Goal: Information Seeking & Learning: Learn about a topic

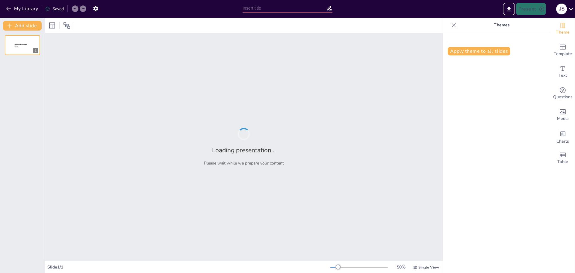
type input "Indicadores Clave para la Auditoría de Configuración de Software"
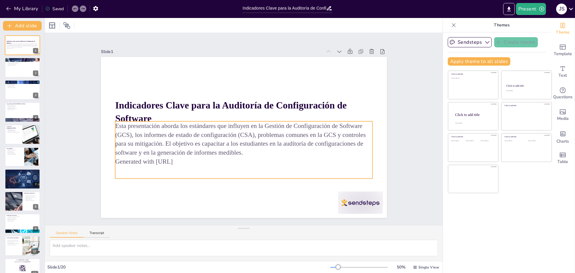
checkbox input "true"
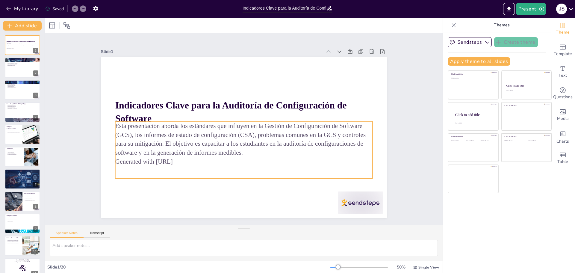
checkbox input "true"
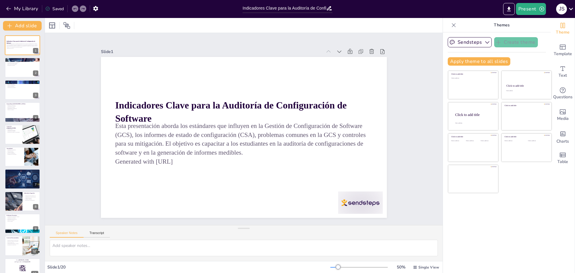
checkbox input "true"
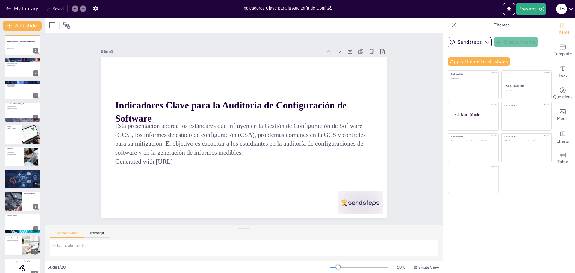
checkbox input "true"
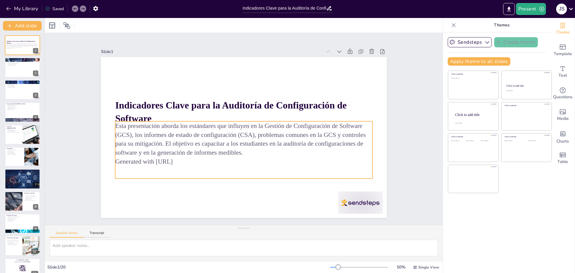
checkbox input "true"
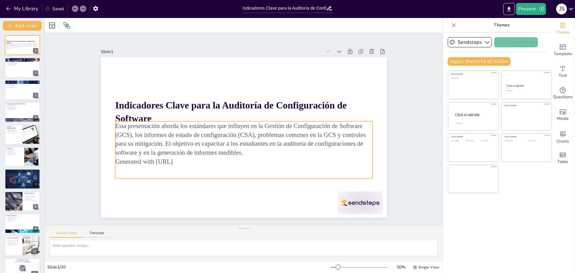
checkbox input "true"
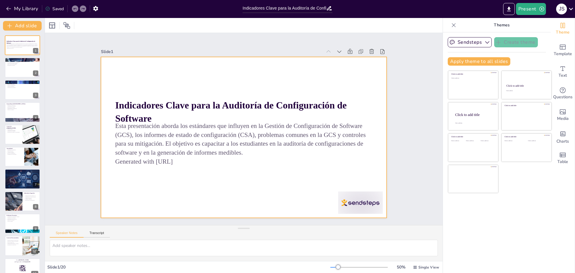
checkbox input "true"
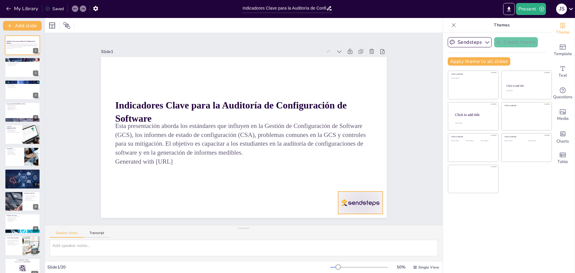
checkbox input "true"
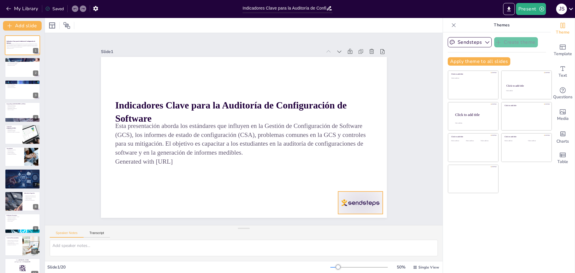
checkbox input "true"
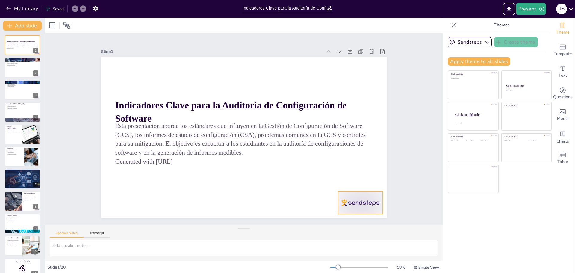
checkbox input "true"
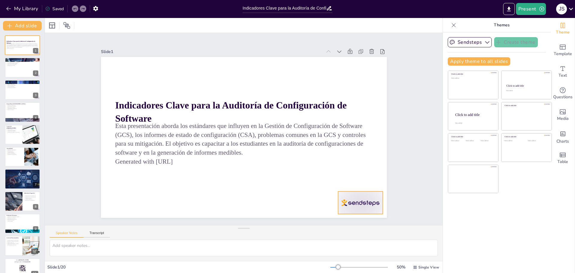
checkbox input "true"
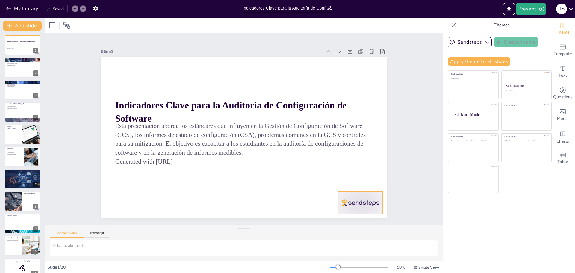
checkbox input "true"
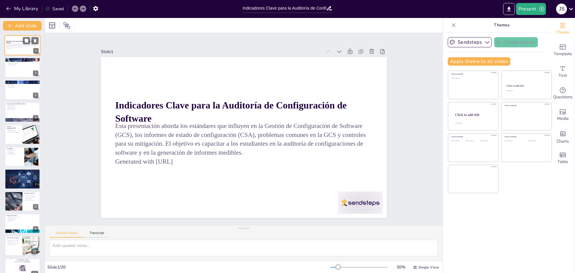
checkbox input "true"
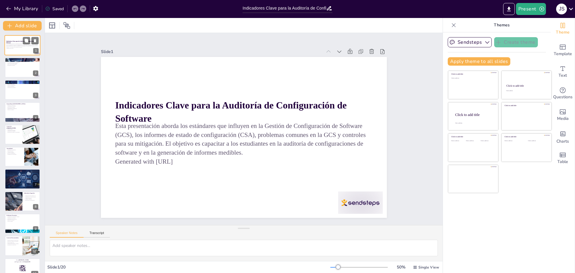
checkbox input "true"
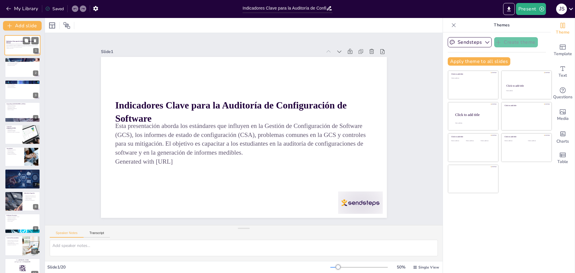
checkbox input "true"
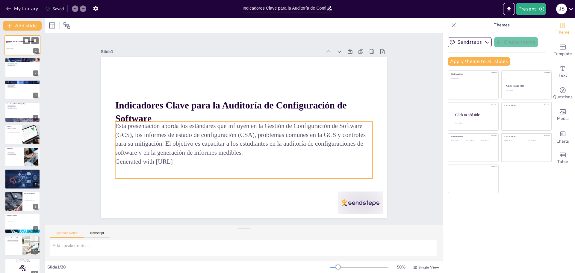
click at [24, 46] on p "Esta presentación aborda los estándares que influyen en la Gestión de Configura…" at bounding box center [22, 45] width 32 height 4
checkbox input "true"
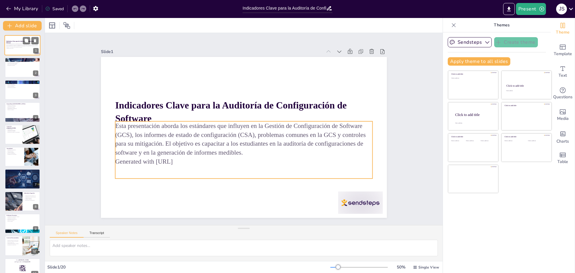
checkbox input "true"
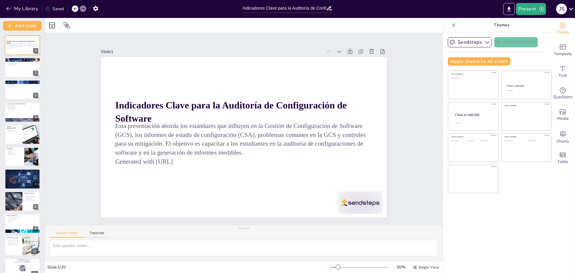
checkbox input "true"
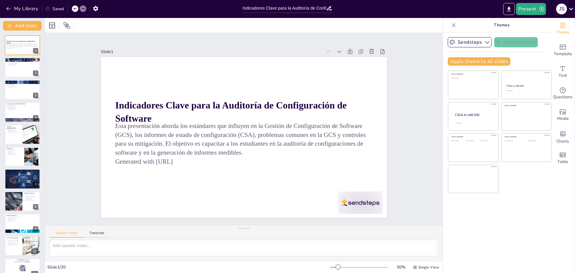
checkbox input "true"
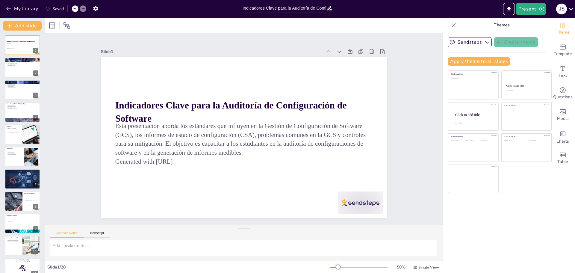
checkbox input "true"
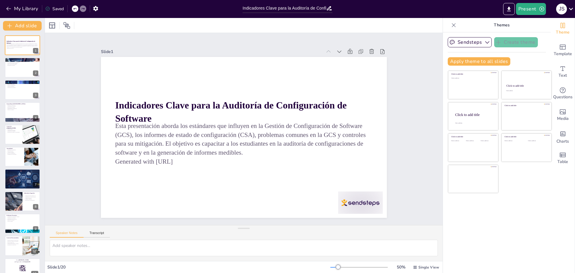
checkbox input "true"
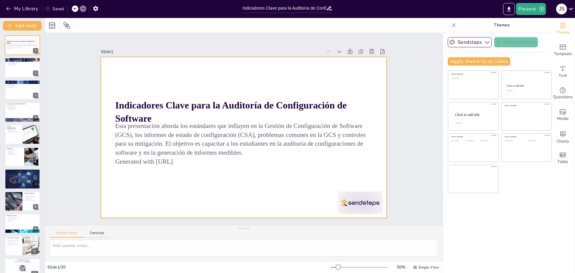
checkbox input "true"
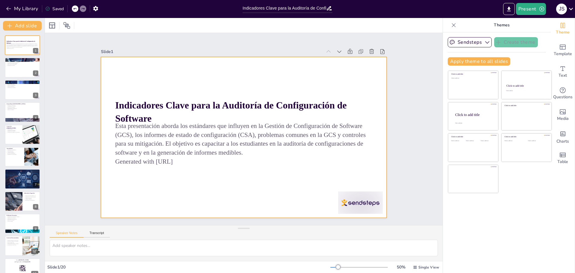
checkbox input "true"
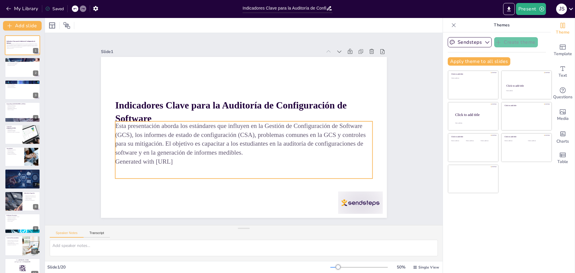
checkbox input "true"
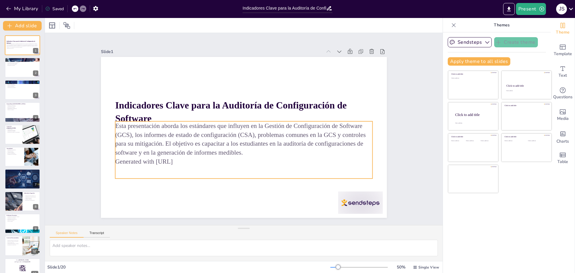
checkbox input "true"
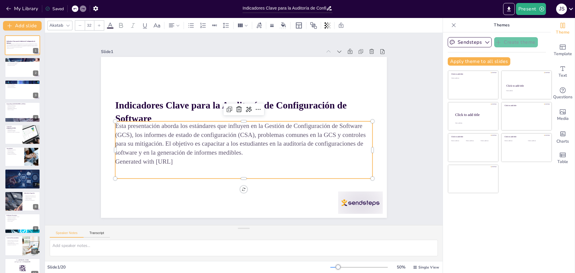
click at [190, 157] on p "Generated with [URL]" at bounding box center [233, 160] width 247 height 88
checkbox input "true"
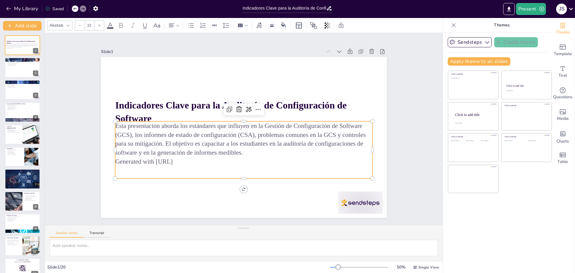
checkbox input "true"
click at [190, 158] on p "Generated with [URL]" at bounding box center [240, 161] width 257 height 36
checkbox input "true"
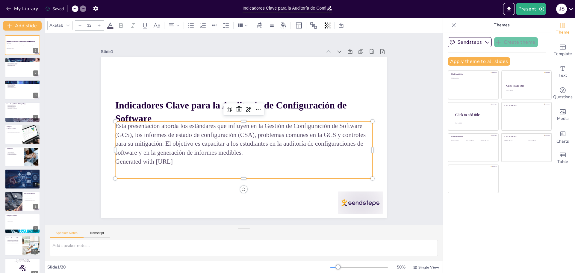
checkbox input "true"
click at [186, 160] on p "Generated with [URL]" at bounding box center [243, 161] width 257 height 9
checkbox input "true"
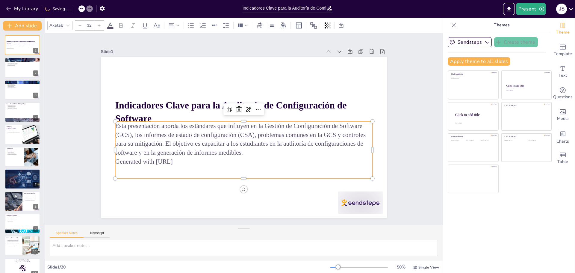
checkbox input "true"
click at [186, 160] on p "Generated with [URL]" at bounding box center [243, 161] width 257 height 9
checkbox input "true"
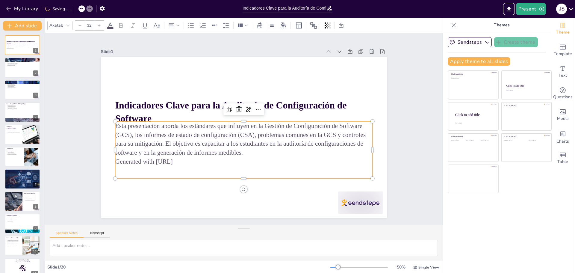
checkbox input "true"
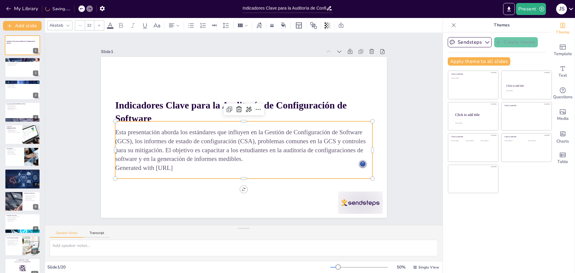
checkbox input "true"
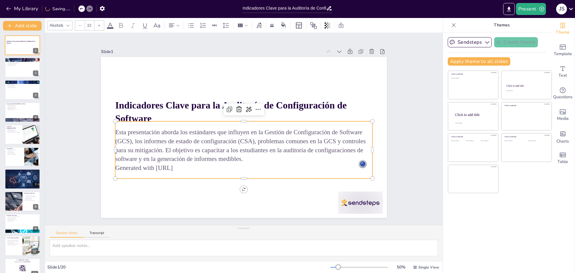
checkbox input "true"
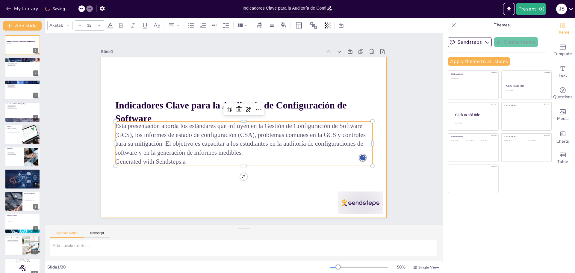
checkbox input "true"
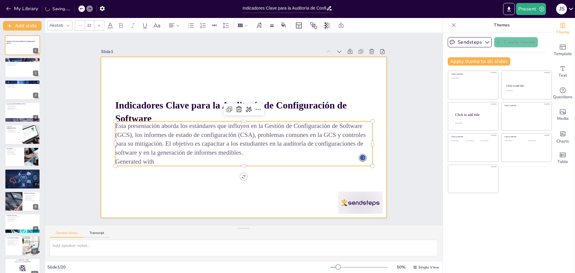
checkbox input "true"
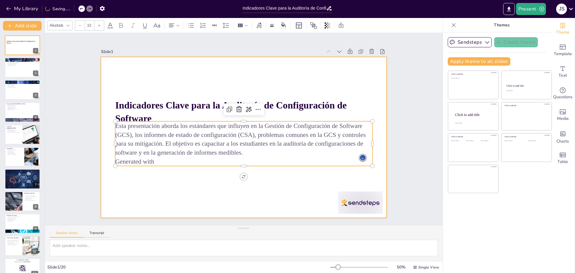
checkbox input "true"
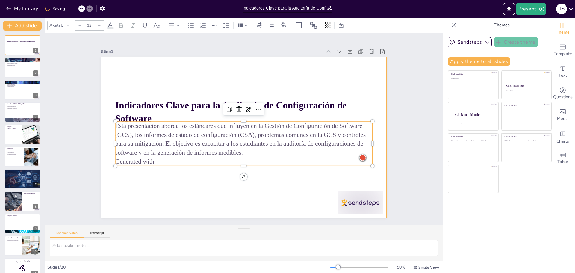
checkbox input "true"
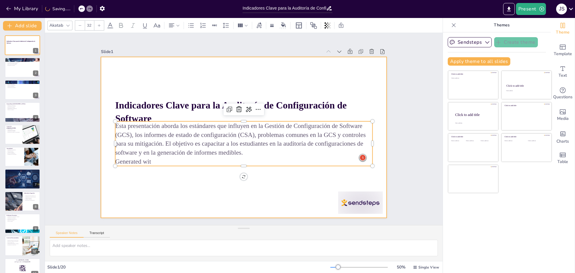
checkbox input "true"
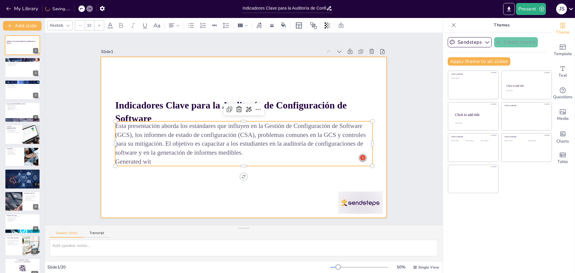
checkbox input "true"
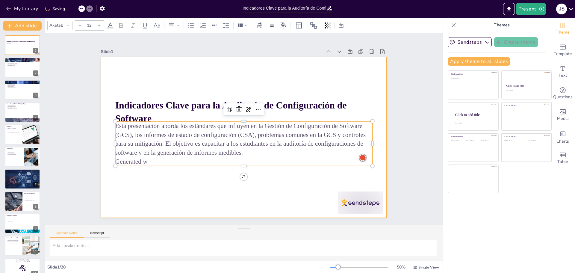
checkbox input "true"
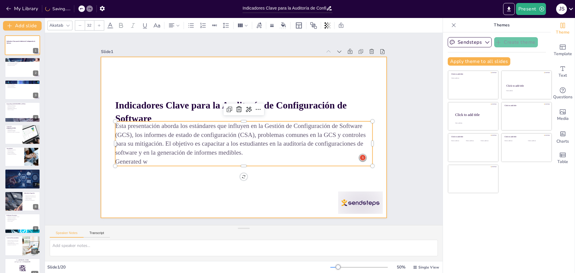
checkbox input "true"
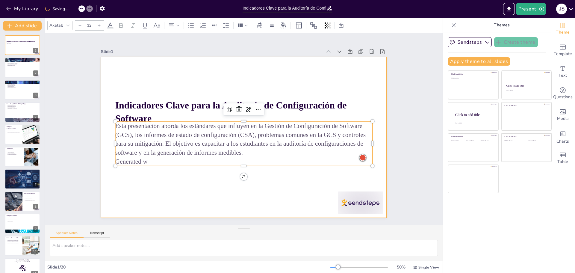
checkbox input "true"
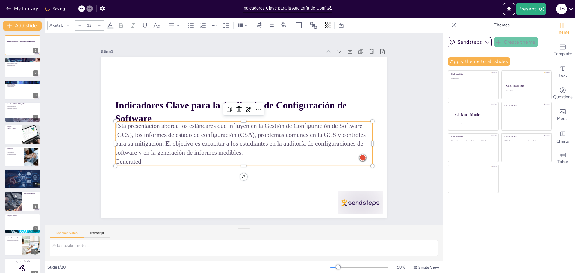
checkbox input "true"
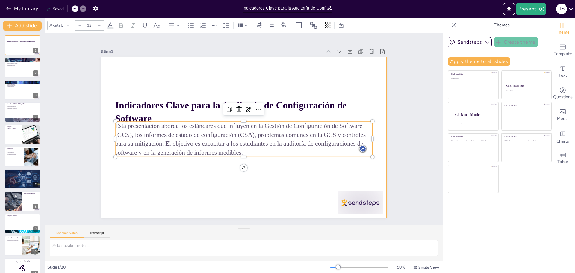
click at [208, 181] on div at bounding box center [244, 137] width 286 height 161
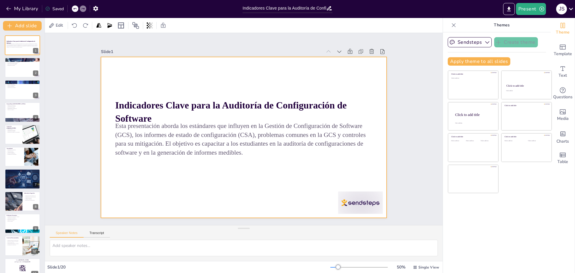
click at [251, 170] on div at bounding box center [244, 137] width 286 height 161
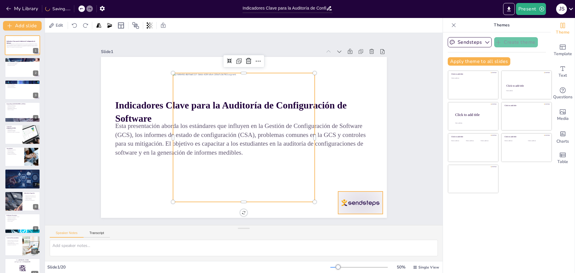
click at [355, 201] on div at bounding box center [352, 214] width 47 height 27
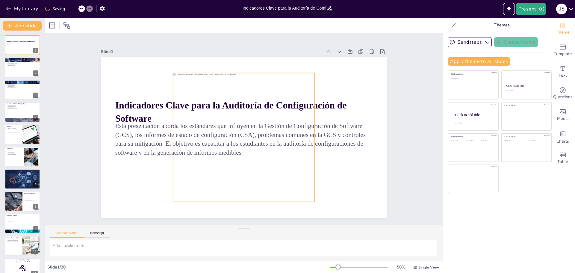
click at [247, 99] on div at bounding box center [243, 137] width 154 height 143
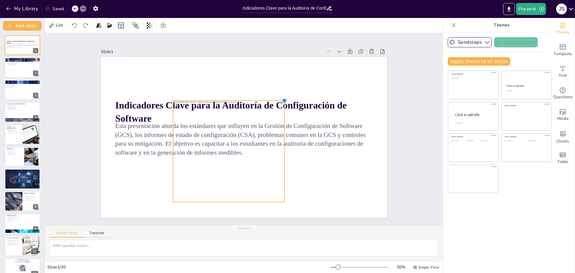
drag, startPoint x: 310, startPoint y: 71, endPoint x: 266, endPoint y: 99, distance: 52.2
click at [266, 99] on div "Indicadores Clave para la Auditoría de Configuración de Software Esta presentac…" at bounding box center [244, 137] width 286 height 161
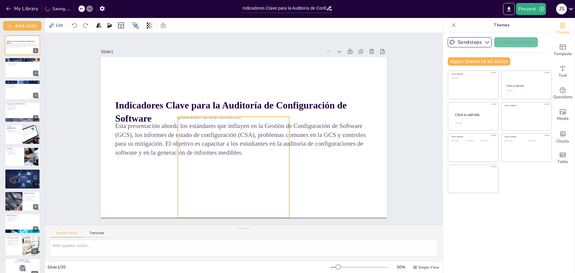
drag, startPoint x: 237, startPoint y: 157, endPoint x: 242, endPoint y: 173, distance: 16.3
click at [242, 173] on div at bounding box center [229, 166] width 121 height 112
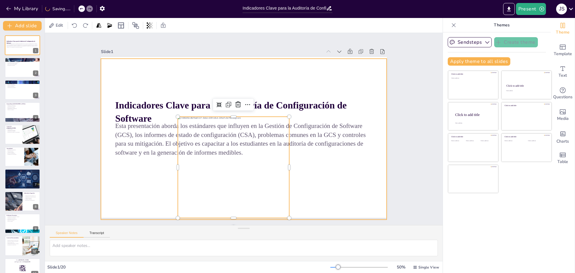
click at [304, 167] on div at bounding box center [241, 137] width 313 height 217
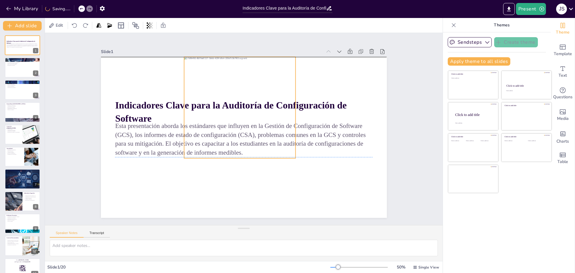
drag, startPoint x: 229, startPoint y: 158, endPoint x: 235, endPoint y: 96, distance: 61.7
click at [235, 96] on div at bounding box center [239, 107] width 111 height 101
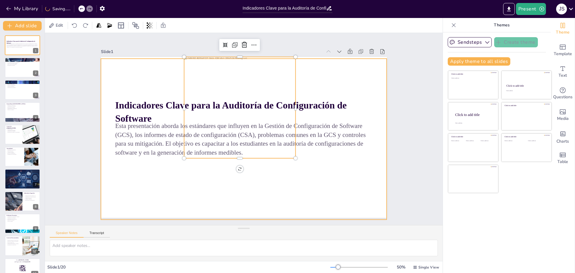
click at [276, 207] on div at bounding box center [242, 137] width 301 height 190
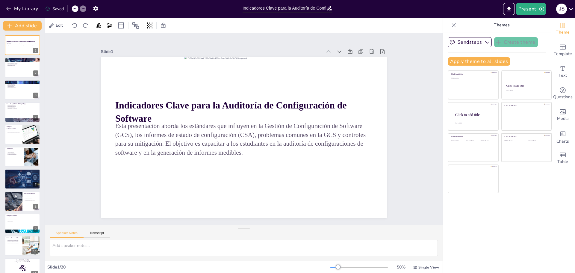
click at [397, 143] on div "Slide 1 Indicadores Clave para la Auditoría de Configuración de Software Esta p…" at bounding box center [244, 129] width 336 height 210
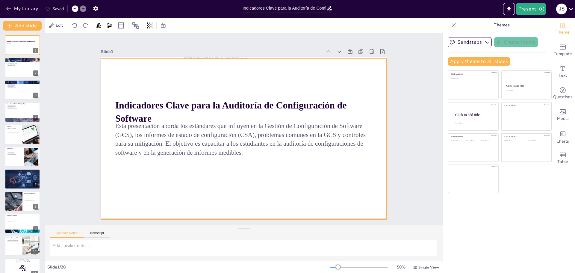
click at [280, 192] on div at bounding box center [242, 137] width 301 height 190
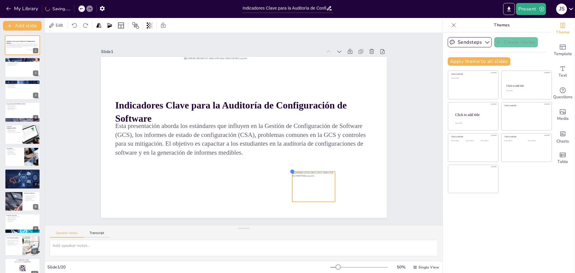
drag, startPoint x: 148, startPoint y: 72, endPoint x: 288, endPoint y: 199, distance: 188.7
click at [288, 199] on div "Indicadores Clave para la Auditoría de Configuración de Software Esta presentac…" at bounding box center [244, 137] width 286 height 161
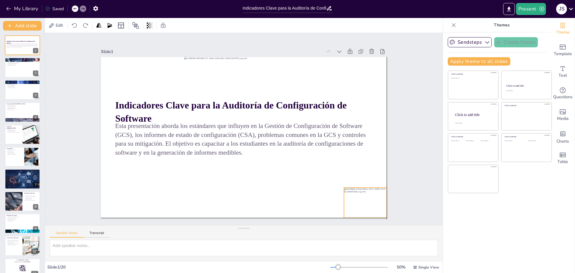
drag, startPoint x: 342, startPoint y: 193, endPoint x: 361, endPoint y: 206, distance: 22.7
click at [361, 206] on div at bounding box center [357, 215] width 46 height 34
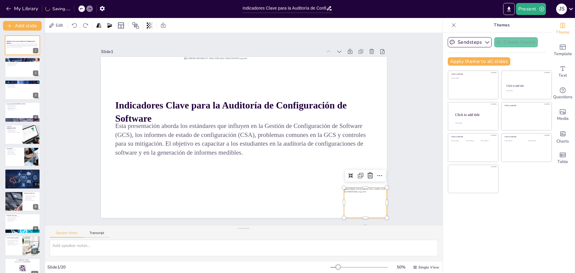
click at [397, 150] on div "Slide 1 Indicadores Clave para la Auditoría de Configuración de Software Esta p…" at bounding box center [244, 129] width 320 height 178
click at [21, 69] on div at bounding box center [22, 68] width 36 height 20
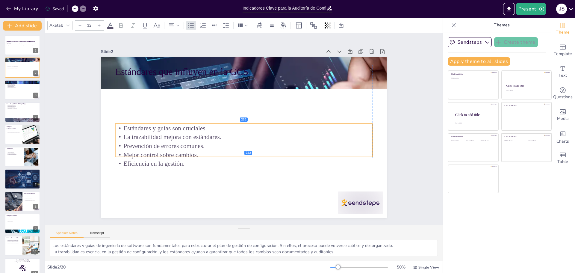
drag, startPoint x: 158, startPoint y: 106, endPoint x: 157, endPoint y: 152, distance: 46.7
click at [157, 152] on p "Mejor control sobre cambios." at bounding box center [243, 154] width 257 height 9
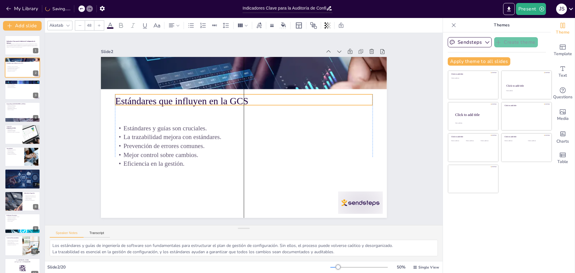
drag, startPoint x: 137, startPoint y: 72, endPoint x: 140, endPoint y: 101, distance: 29.4
click at [140, 101] on p "Estándares que influyen en la GCS" at bounding box center [246, 101] width 257 height 40
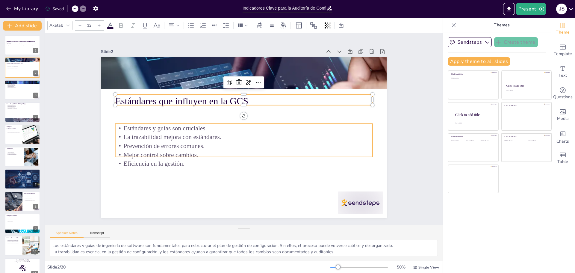
click at [282, 133] on p "La trazabilidad mejora con estándares." at bounding box center [243, 136] width 257 height 9
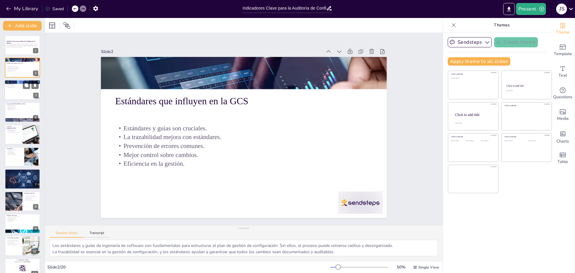
click at [19, 90] on div at bounding box center [22, 90] width 36 height 20
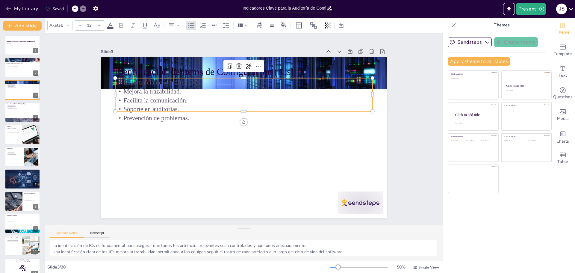
click at [158, 114] on p "Prevención de problemas." at bounding box center [243, 118] width 257 height 9
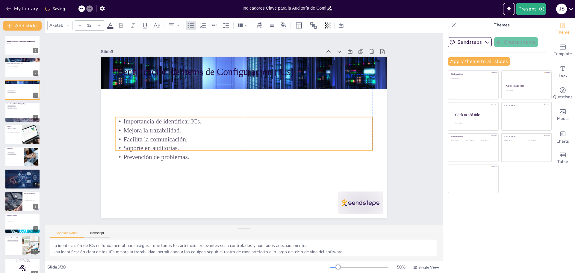
drag, startPoint x: 178, startPoint y: 109, endPoint x: 179, endPoint y: 146, distance: 37.1
click at [179, 146] on p "Soporte en auditorías." at bounding box center [243, 148] width 257 height 9
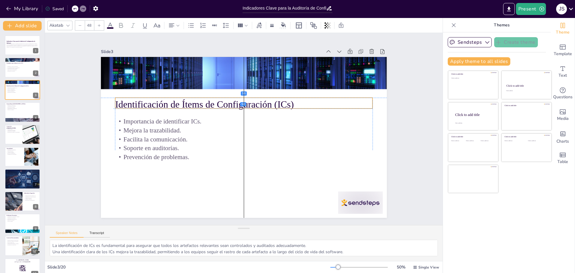
drag, startPoint x: 187, startPoint y: 69, endPoint x: 185, endPoint y: 104, distance: 35.1
click at [185, 104] on p "Identificación de Ítems de Configuración (ICs)" at bounding box center [246, 104] width 257 height 40
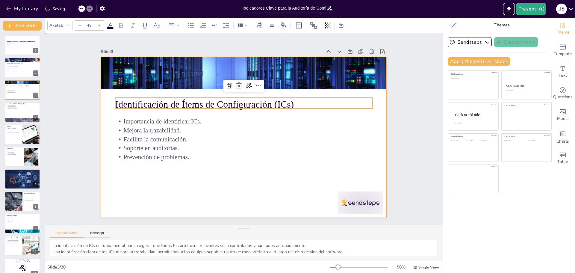
click at [204, 180] on div at bounding box center [244, 137] width 286 height 161
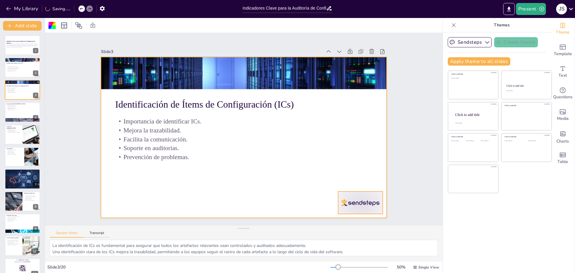
click at [361, 199] on div at bounding box center [360, 202] width 45 height 22
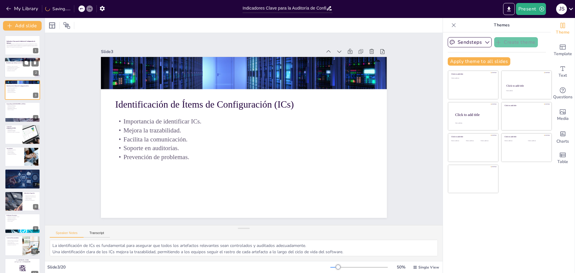
click at [22, 69] on p "Mejor control sobre cambios." at bounding box center [22, 69] width 32 height 1
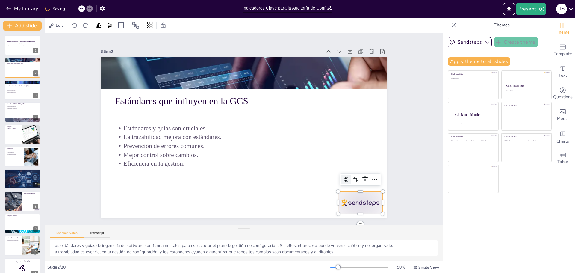
click at [370, 201] on div at bounding box center [352, 214] width 47 height 27
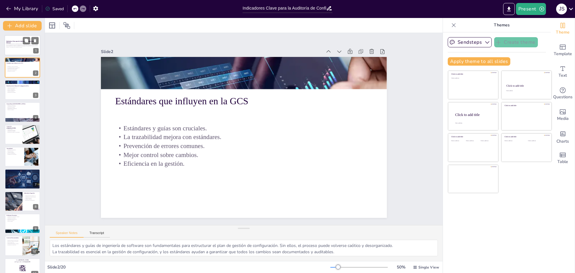
click at [25, 46] on div at bounding box center [22, 41] width 14 height 13
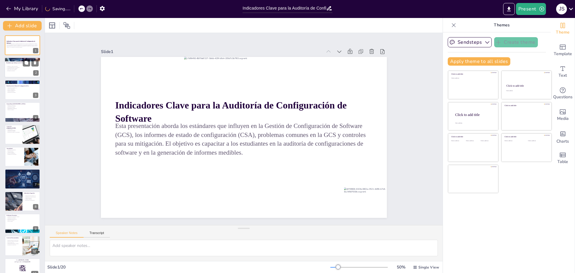
click at [23, 72] on div at bounding box center [22, 68] width 36 height 20
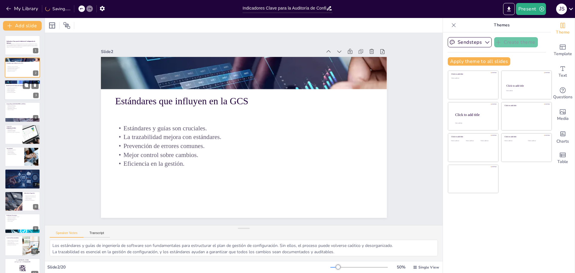
click at [22, 94] on div at bounding box center [22, 90] width 36 height 20
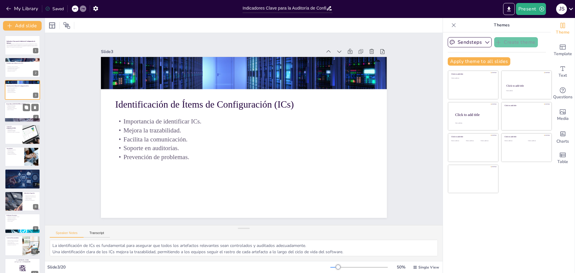
click at [25, 113] on div at bounding box center [22, 112] width 36 height 20
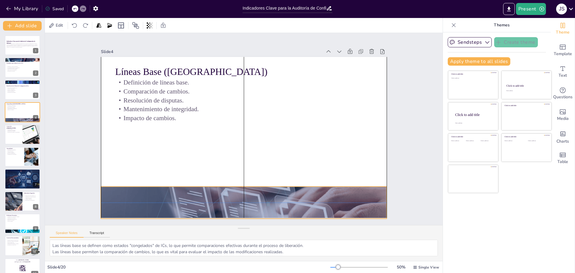
click at [370, 201] on div at bounding box center [236, 202] width 304 height 218
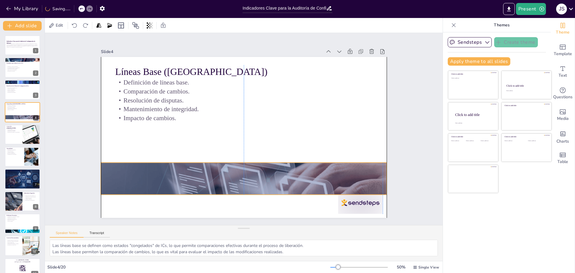
drag, startPoint x: 347, startPoint y: 201, endPoint x: 345, endPoint y: 177, distance: 24.0
click at [345, 177] on div at bounding box center [239, 178] width 304 height 218
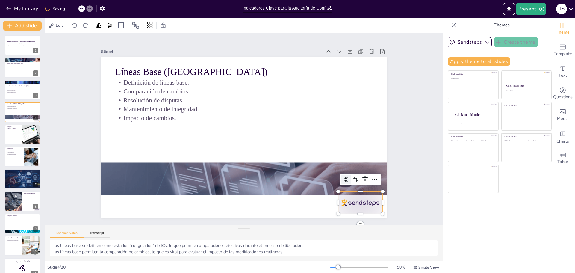
click at [361, 204] on div at bounding box center [360, 202] width 45 height 22
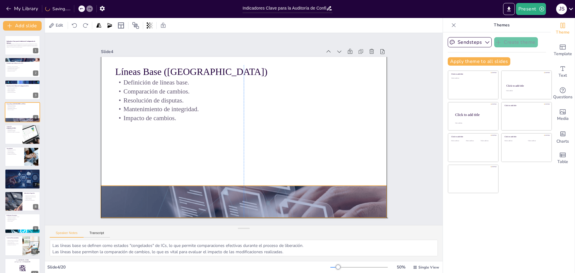
drag, startPoint x: 328, startPoint y: 183, endPoint x: 329, endPoint y: 205, distance: 22.2
click at [329, 205] on div at bounding box center [236, 201] width 304 height 218
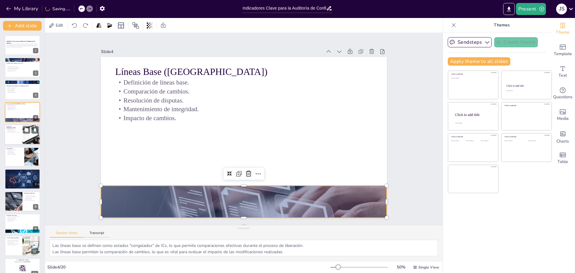
click at [16, 133] on div at bounding box center [22, 134] width 36 height 20
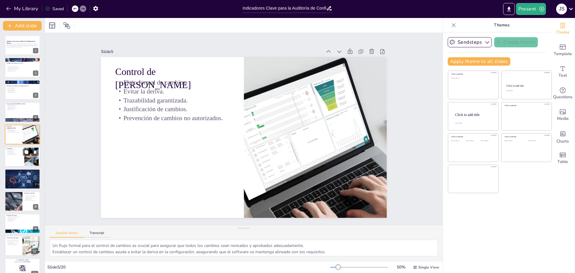
click at [22, 161] on div at bounding box center [22, 156] width 36 height 20
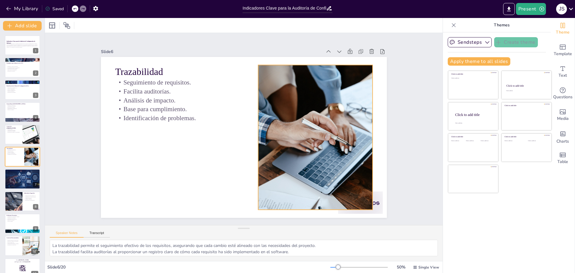
scroll to position [5, 0]
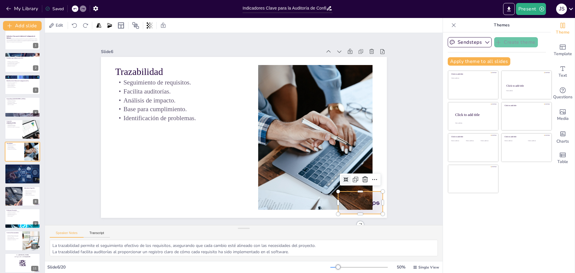
click at [357, 217] on div at bounding box center [331, 234] width 49 height 35
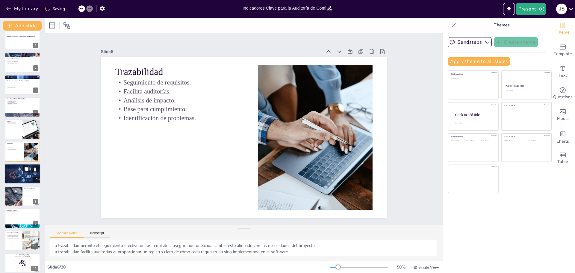
click at [14, 173] on div at bounding box center [22, 174] width 36 height 21
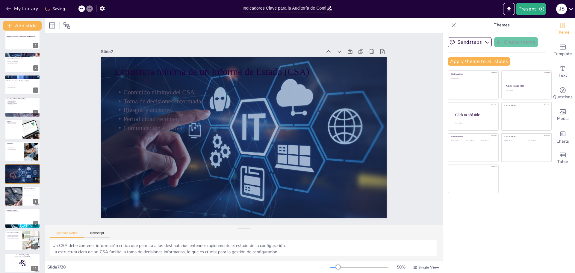
scroll to position [27, 0]
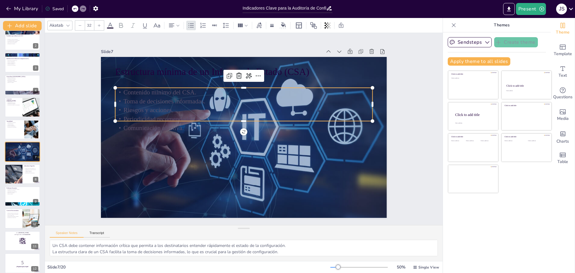
click at [184, 105] on p "Riesgos y acciones." at bounding box center [245, 110] width 257 height 36
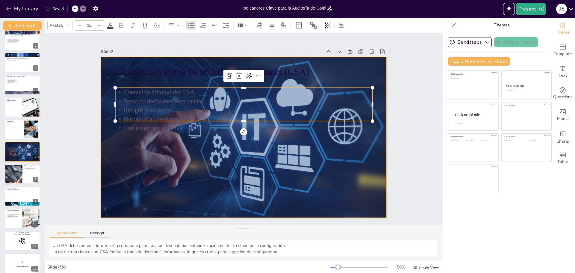
click at [330, 153] on div at bounding box center [243, 137] width 302 height 194
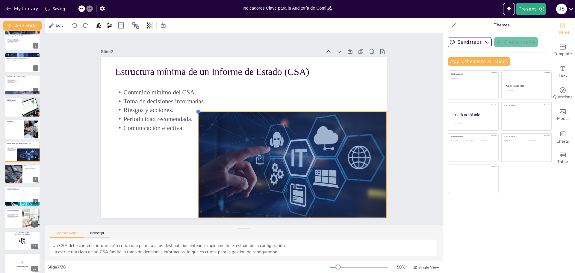
drag, startPoint x: 99, startPoint y: 57, endPoint x: 194, endPoint y: 124, distance: 116.4
click at [194, 124] on div "Estructura mínima de un Informe de Estado (CSA) Contenido mínimo del CSA. Toma …" at bounding box center [244, 137] width 286 height 161
click at [397, 86] on div "Slide 1 Indicadores Clave para la Auditoría de Configuración de Software Esta p…" at bounding box center [244, 129] width 320 height 178
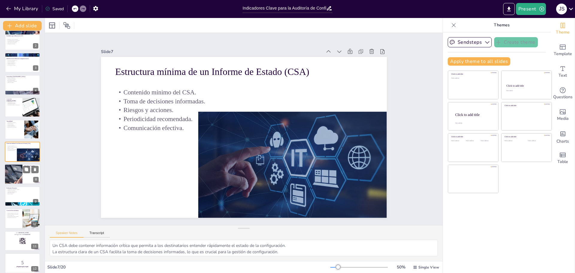
click at [20, 174] on div at bounding box center [13, 174] width 81 height 20
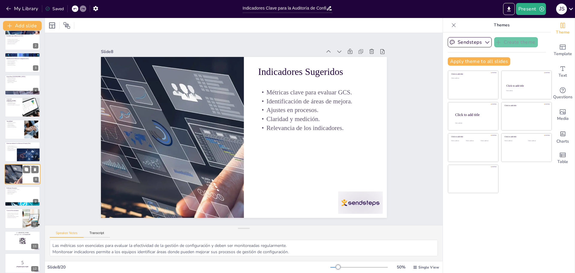
scroll to position [49, 0]
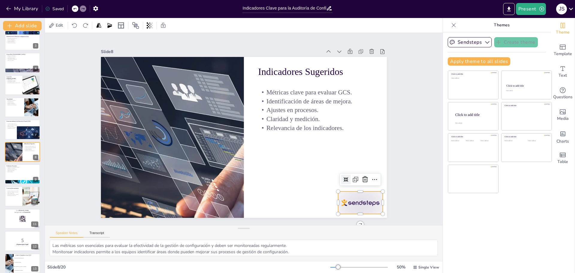
click at [354, 201] on div at bounding box center [352, 214] width 47 height 27
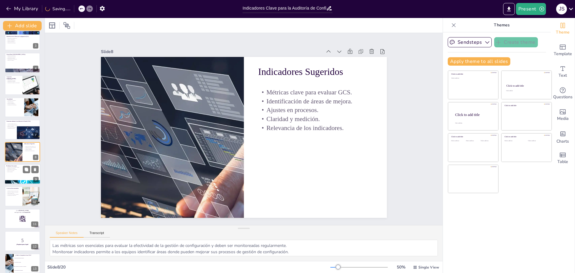
click at [22, 170] on p "Impacto en la calidad." at bounding box center [22, 170] width 32 height 1
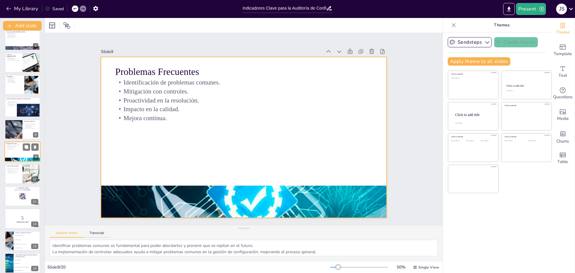
click at [13, 151] on div at bounding box center [22, 151] width 36 height 20
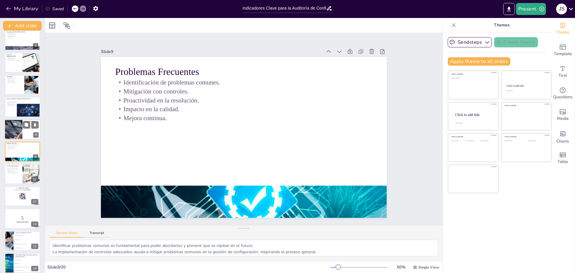
click at [15, 128] on div at bounding box center [13, 129] width 81 height 20
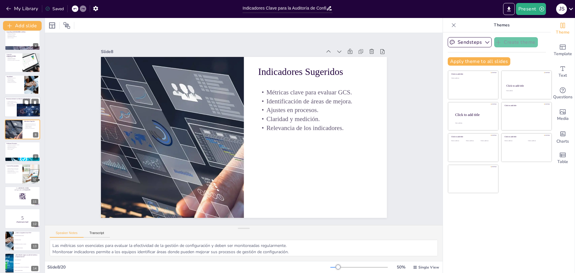
scroll to position [49, 0]
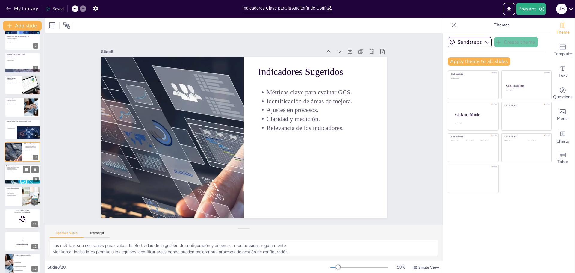
click at [9, 173] on div at bounding box center [22, 174] width 36 height 20
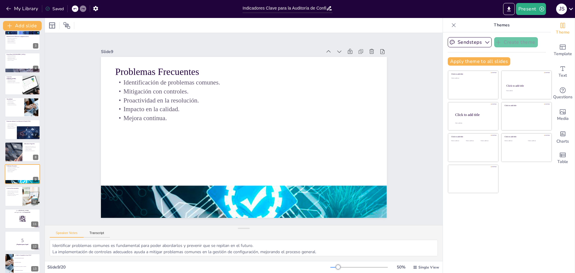
scroll to position [72, 0]
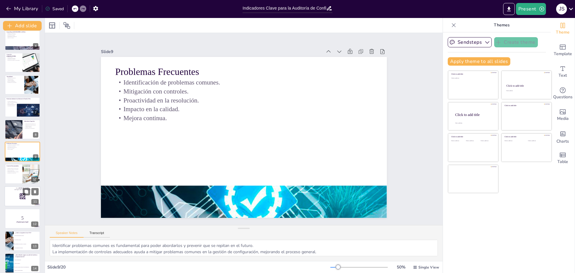
click at [16, 178] on div at bounding box center [22, 174] width 35 height 20
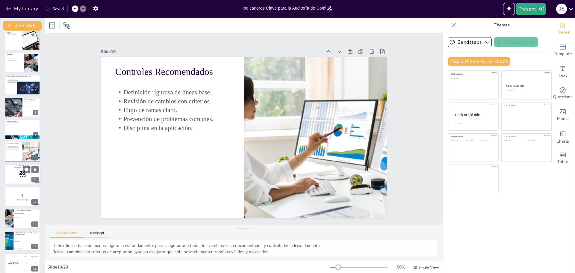
click at [17, 176] on div at bounding box center [22, 174] width 36 height 20
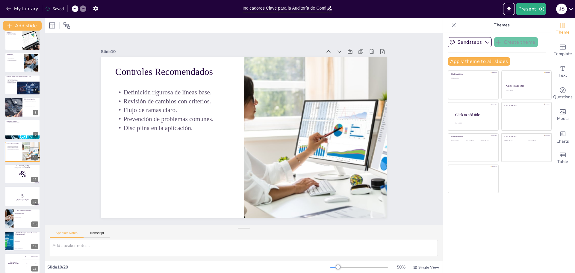
scroll to position [116, 0]
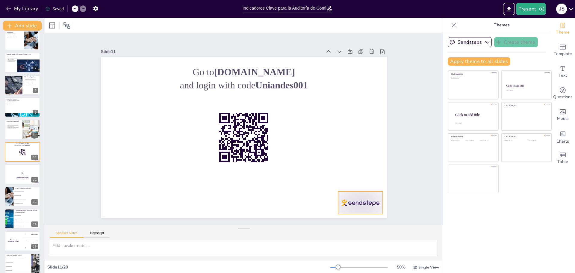
click at [352, 204] on div at bounding box center [360, 202] width 45 height 22
click at [16, 177] on strong "¡Prepárate para el quiz!" at bounding box center [22, 177] width 12 height 1
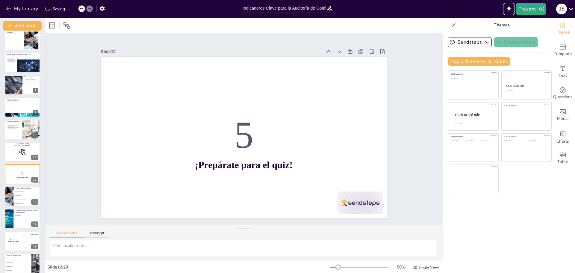
scroll to position [139, 0]
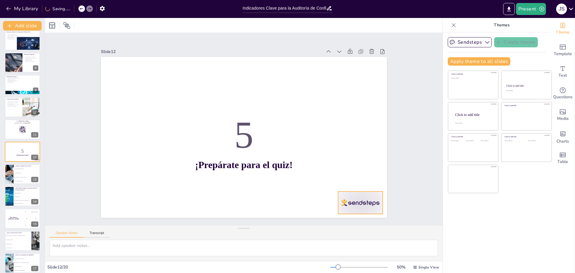
click at [355, 204] on div at bounding box center [360, 202] width 45 height 22
click at [15, 180] on li "Ser un documento de referencia." at bounding box center [26, 181] width 27 height 4
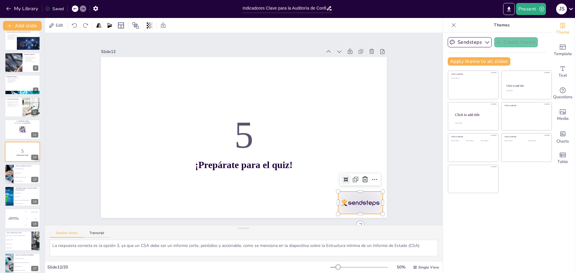
scroll to position [161, 0]
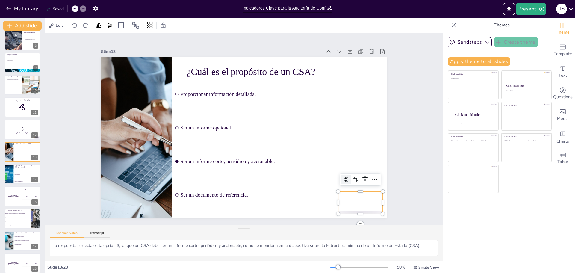
click at [370, 211] on div at bounding box center [352, 214] width 47 height 27
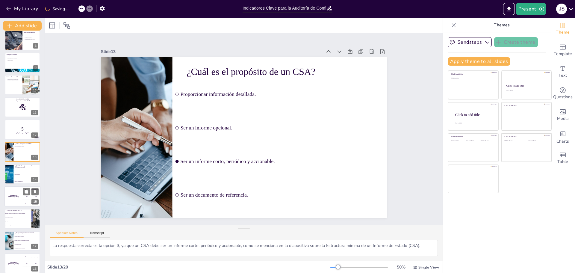
click at [17, 175] on li "Cambios rechazados." at bounding box center [27, 174] width 27 height 3
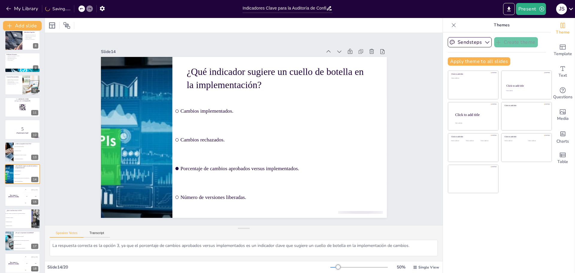
scroll to position [183, 0]
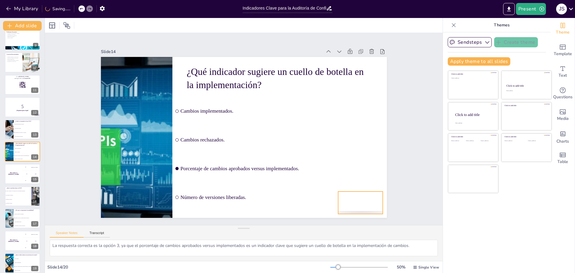
click at [367, 211] on div at bounding box center [360, 202] width 45 height 22
click at [8, 180] on div "The winner is [PERSON_NAME]" at bounding box center [13, 174] width 18 height 20
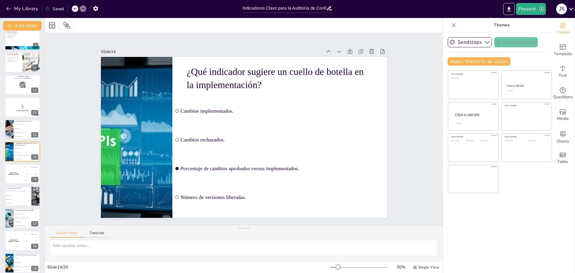
scroll to position [205, 0]
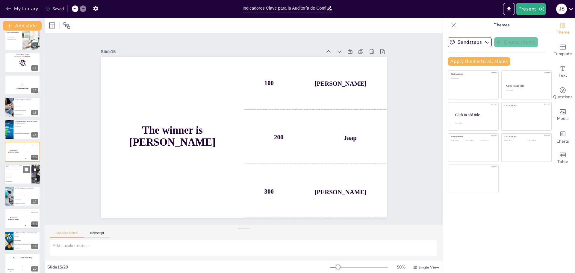
click at [20, 177] on span "Un informe de auditoría." at bounding box center [18, 177] width 26 height 1
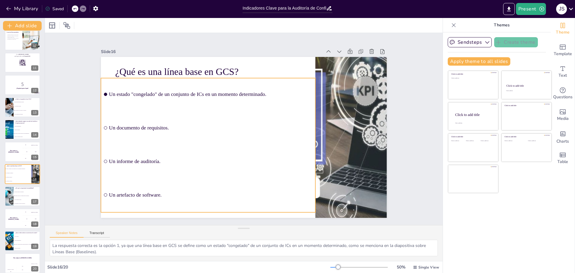
scroll to position [211, 0]
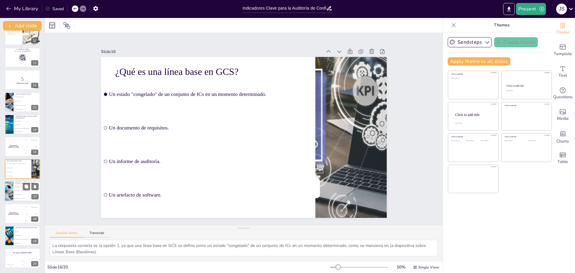
click at [21, 195] on li "Para documentar cambios." at bounding box center [26, 195] width 27 height 4
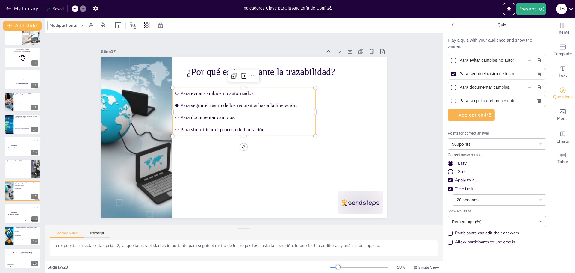
click at [359, 57] on div "¿Por qué es importante la trazabilidad? Para evitar cambios no autorizados. Par…" at bounding box center [244, 57] width 286 height 0
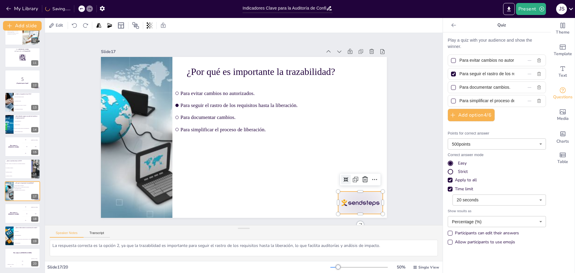
click at [364, 207] on div at bounding box center [360, 202] width 45 height 22
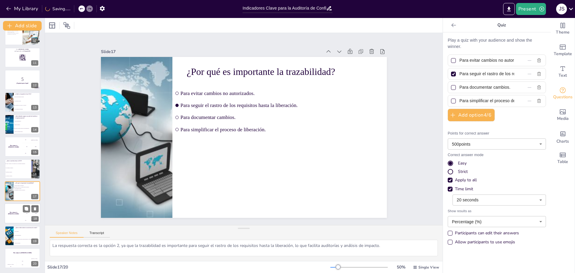
click at [12, 217] on div "The winner is [PERSON_NAME]" at bounding box center [13, 213] width 18 height 20
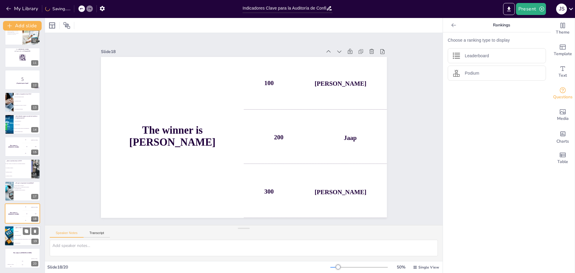
click at [17, 234] on li "Cambios implementados." at bounding box center [26, 235] width 27 height 4
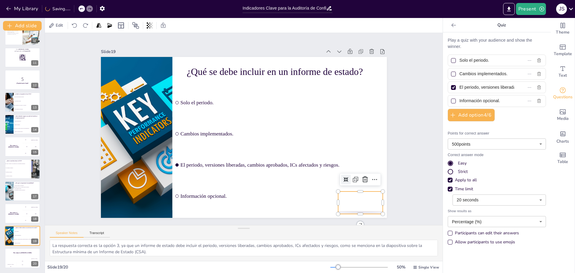
click at [358, 211] on div at bounding box center [360, 202] width 45 height 22
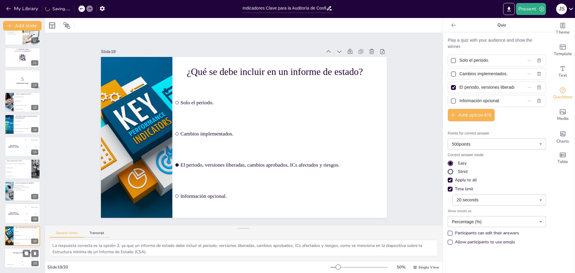
drag, startPoint x: 13, startPoint y: 261, endPoint x: 14, endPoint y: 256, distance: 5.0
click at [13, 260] on div "Hasan 100" at bounding box center [10, 263] width 12 height 10
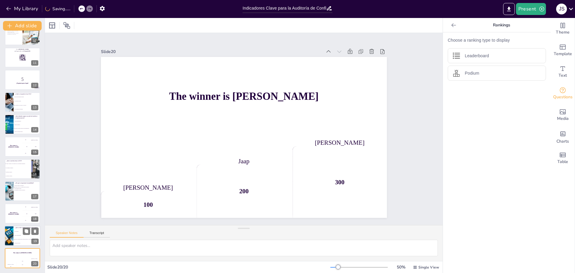
click at [16, 241] on li "Información opcional." at bounding box center [26, 243] width 27 height 4
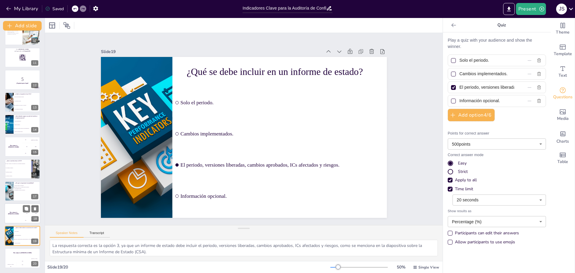
click at [15, 215] on div "The winner is [PERSON_NAME]" at bounding box center [13, 213] width 18 height 20
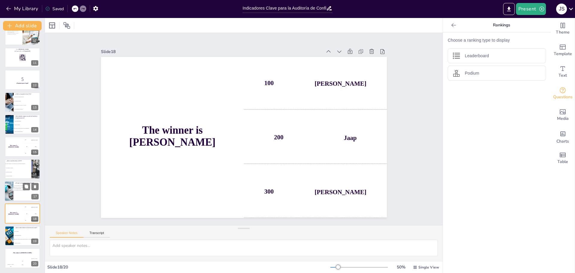
click at [17, 192] on div at bounding box center [22, 191] width 36 height 20
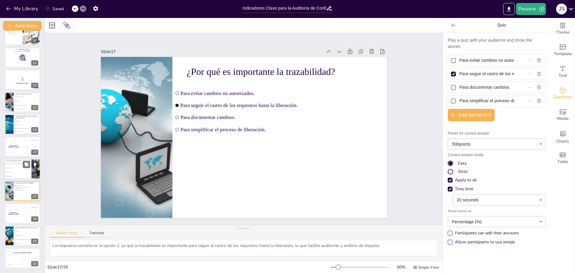
click at [15, 167] on span "Un documento de requisitos." at bounding box center [18, 167] width 26 height 1
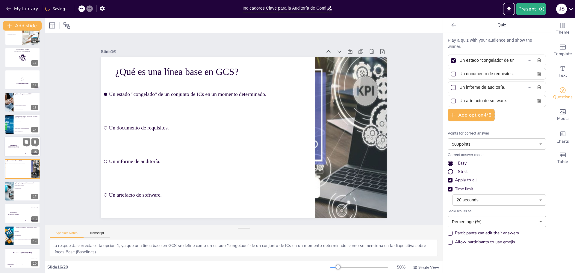
click at [15, 147] on div "The winner is [PERSON_NAME]" at bounding box center [13, 147] width 18 height 20
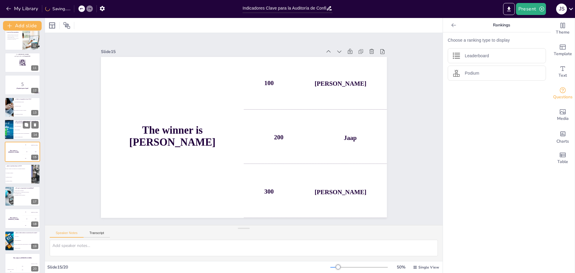
click at [10, 128] on div at bounding box center [9, 129] width 36 height 20
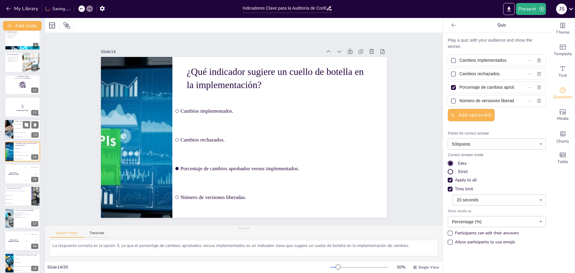
click at [14, 125] on li "Proporcionar información detallada." at bounding box center [26, 124] width 27 height 4
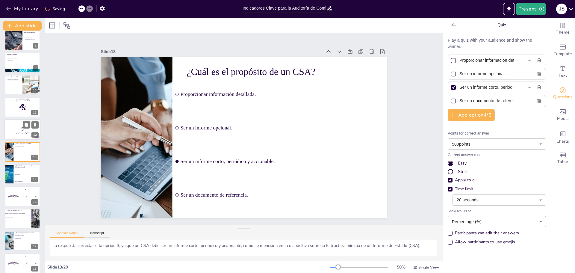
click at [13, 126] on p "5" at bounding box center [22, 129] width 32 height 7
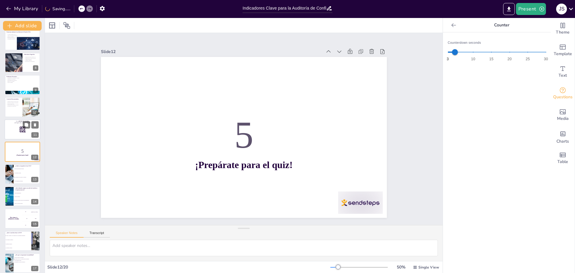
click at [15, 132] on div at bounding box center [22, 129] width 36 height 20
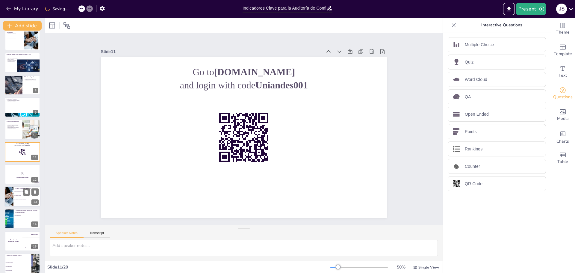
click at [20, 172] on p "5" at bounding box center [23, 173] width 32 height 7
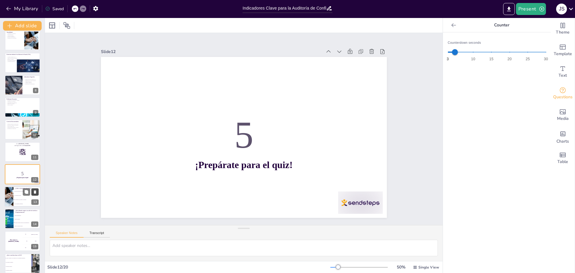
scroll to position [139, 0]
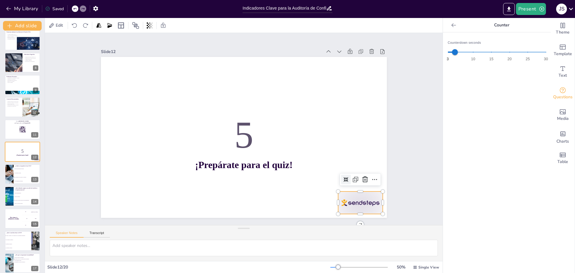
click at [365, 207] on div at bounding box center [352, 214] width 47 height 27
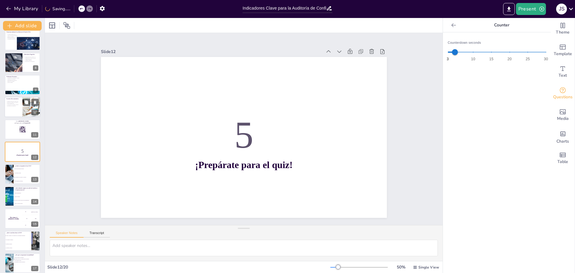
click at [12, 129] on div at bounding box center [22, 129] width 35 height 20
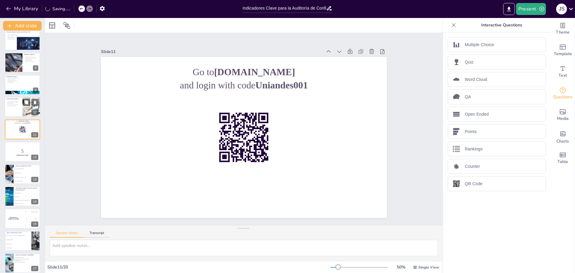
scroll to position [116, 0]
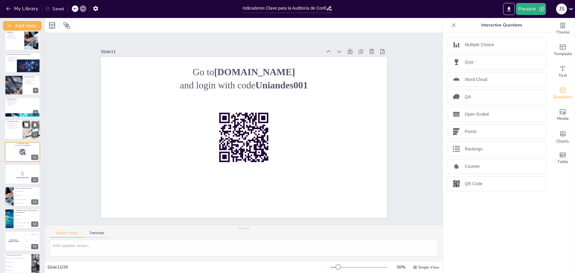
click at [16, 132] on div at bounding box center [22, 129] width 36 height 20
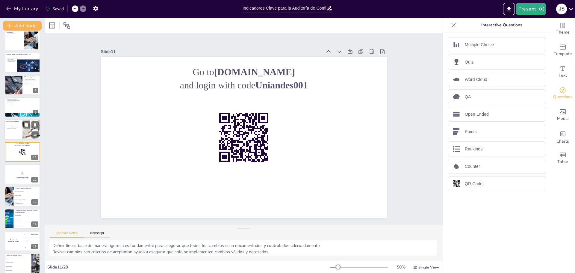
scroll to position [94, 0]
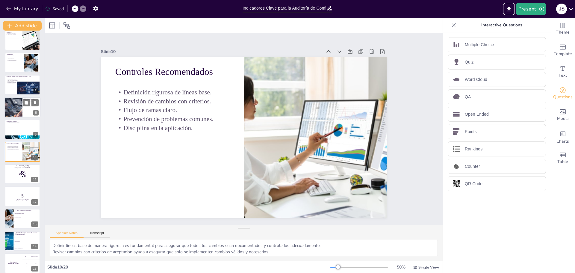
click at [12, 111] on div at bounding box center [13, 107] width 81 height 20
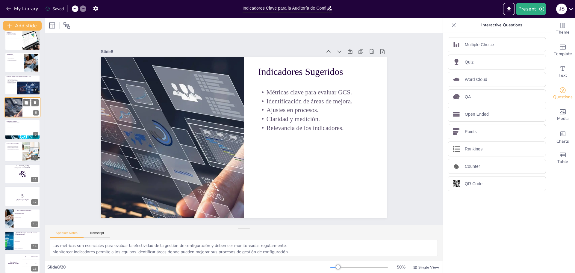
scroll to position [49, 0]
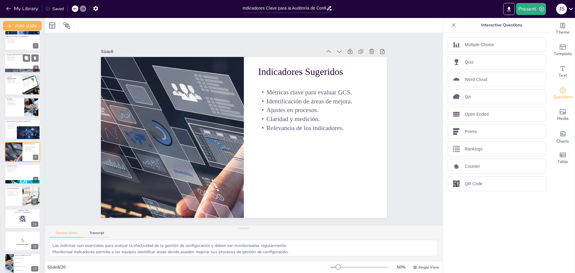
click at [8, 111] on div at bounding box center [22, 107] width 35 height 20
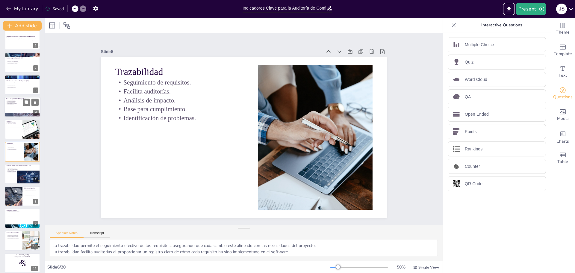
click at [19, 101] on p "Comparación de cambios." at bounding box center [22, 101] width 32 height 1
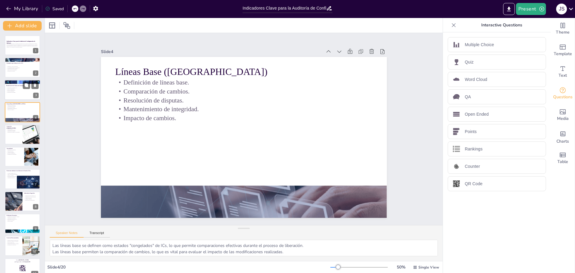
click at [18, 93] on p "Prevención de problemas." at bounding box center [22, 92] width 32 height 1
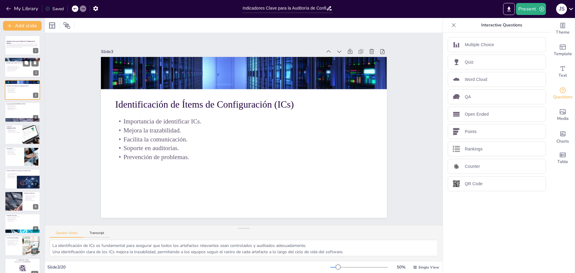
click at [16, 71] on div at bounding box center [22, 68] width 36 height 20
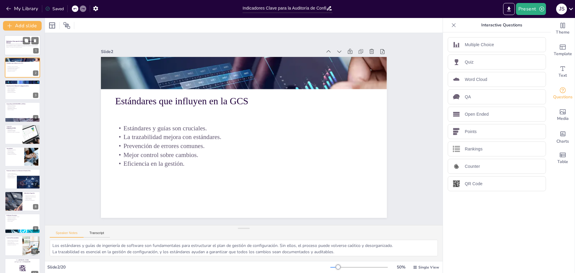
click at [19, 51] on div at bounding box center [22, 45] width 36 height 20
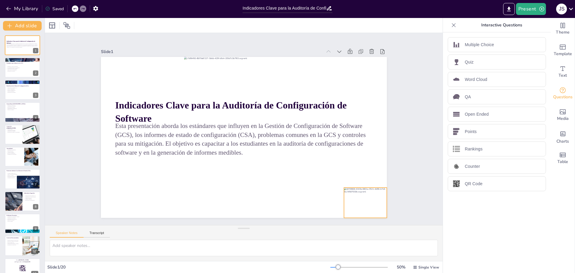
click at [362, 207] on div at bounding box center [347, 226] width 48 height 38
click at [12, 70] on p "Mejor control sobre cambios." at bounding box center [22, 69] width 32 height 1
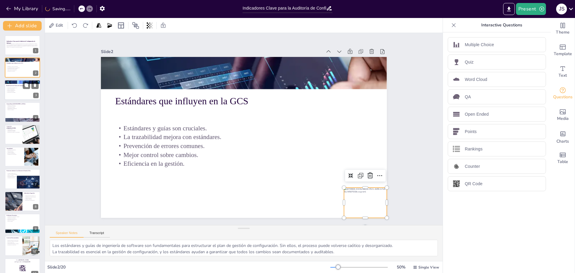
click at [14, 91] on p "Soporte en auditorías." at bounding box center [22, 91] width 32 height 1
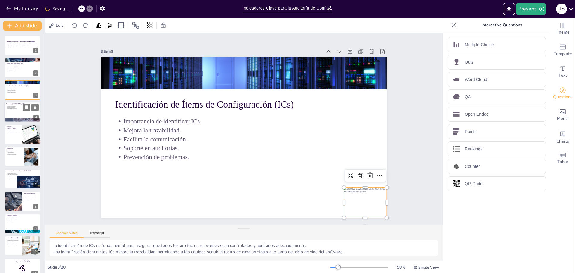
click at [17, 110] on div at bounding box center [22, 112] width 36 height 20
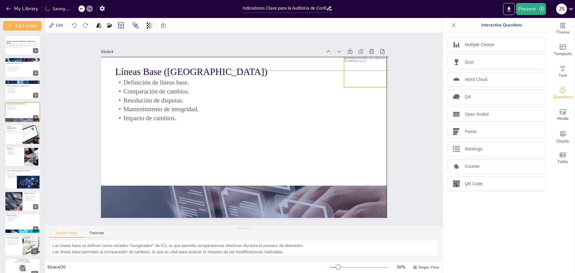
drag, startPoint x: 367, startPoint y: 203, endPoint x: 369, endPoint y: 74, distance: 128.8
click at [369, 74] on div at bounding box center [365, 72] width 43 height 30
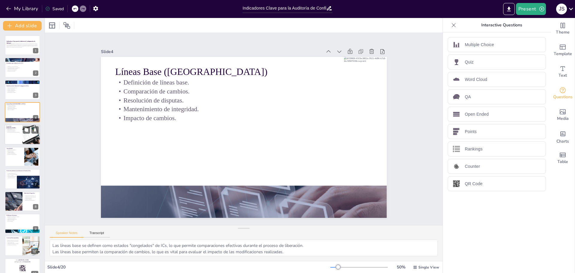
click at [20, 135] on div at bounding box center [22, 134] width 36 height 20
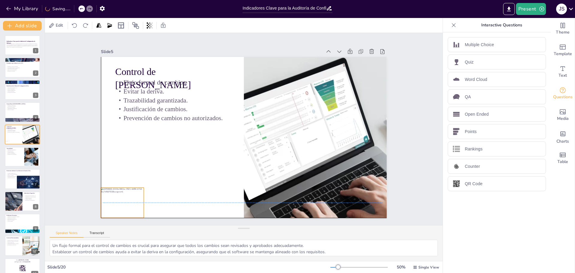
drag, startPoint x: 364, startPoint y: 199, endPoint x: 122, endPoint y: 198, distance: 241.1
click at [122, 198] on div at bounding box center [115, 189] width 46 height 34
click at [122, 198] on div at bounding box center [122, 202] width 43 height 30
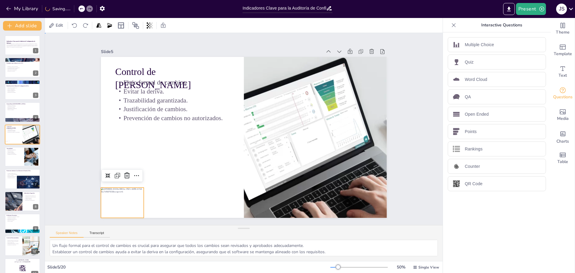
click at [85, 162] on div "Slide 1 Indicadores Clave para la Auditoría de Configuración de Software Esta p…" at bounding box center [244, 129] width 320 height 178
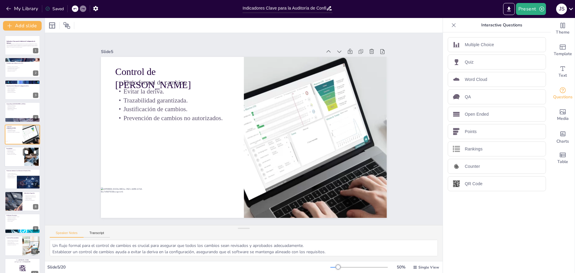
click at [16, 154] on p "Identificación de problemas." at bounding box center [14, 154] width 16 height 1
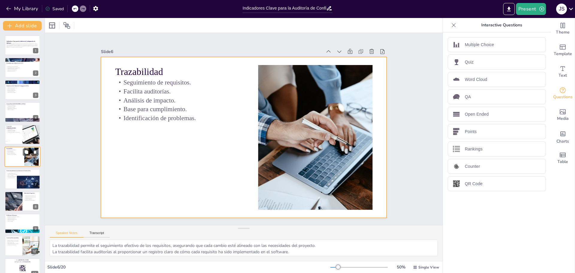
scroll to position [5, 0]
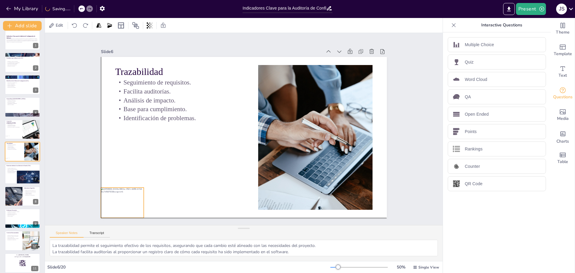
drag, startPoint x: 345, startPoint y: 201, endPoint x: 120, endPoint y: 199, distance: 224.9
click at [120, 199] on div at bounding box center [122, 202] width 43 height 30
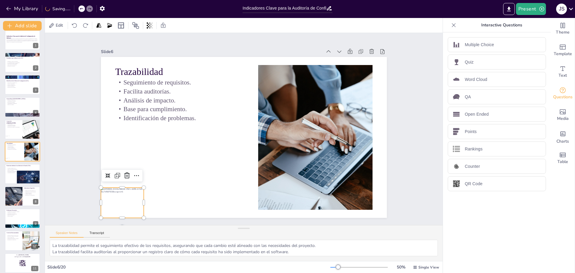
click at [79, 156] on div "Slide 1 Indicadores Clave para la Auditoría de Configuración de Software Esta p…" at bounding box center [244, 129] width 398 height 192
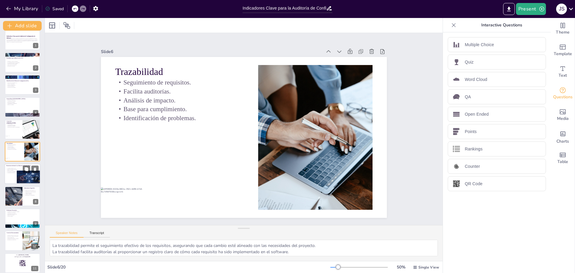
click at [16, 178] on div at bounding box center [22, 174] width 36 height 20
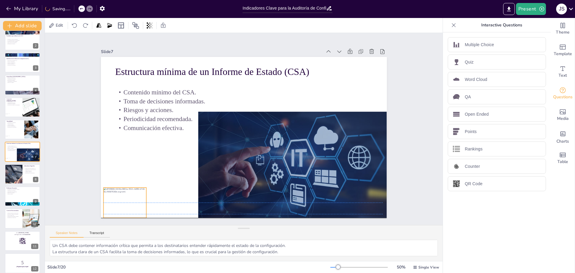
drag, startPoint x: 341, startPoint y: 202, endPoint x: 121, endPoint y: 202, distance: 220.1
click at [121, 202] on div at bounding box center [124, 202] width 43 height 30
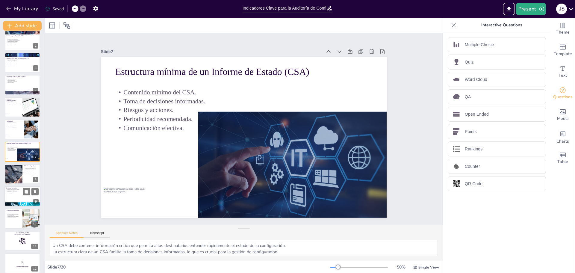
click at [21, 176] on div at bounding box center [14, 174] width 80 height 20
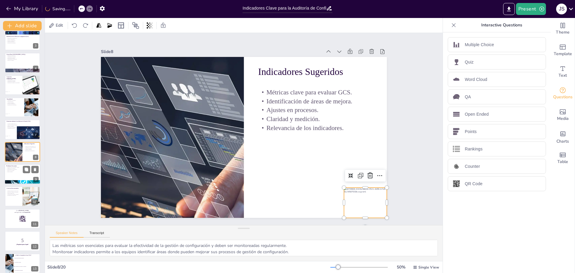
click at [16, 173] on div at bounding box center [22, 174] width 36 height 20
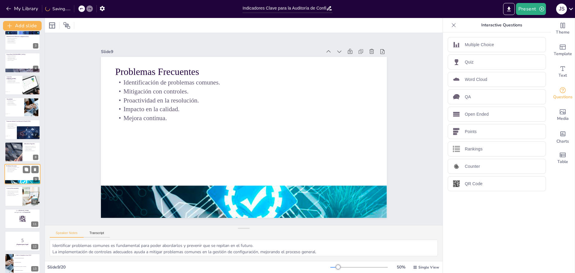
scroll to position [72, 0]
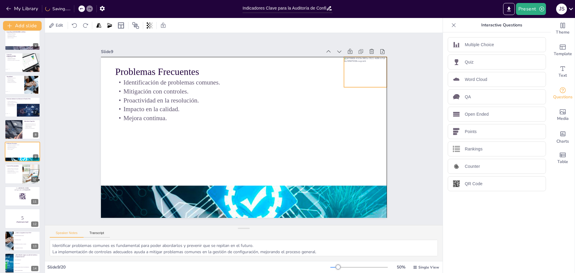
drag, startPoint x: 357, startPoint y: 178, endPoint x: 353, endPoint y: 71, distance: 106.4
click at [353, 71] on div at bounding box center [365, 72] width 43 height 30
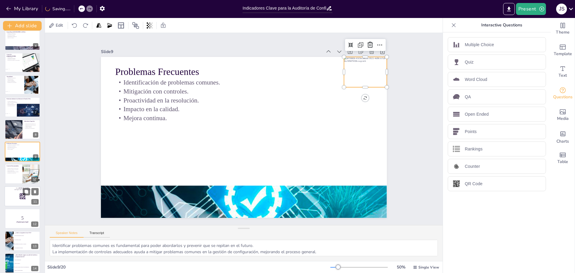
click at [18, 179] on div at bounding box center [22, 174] width 35 height 20
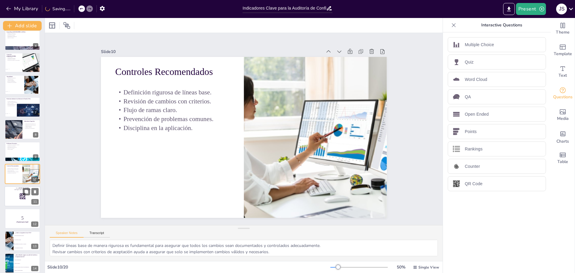
scroll to position [94, 0]
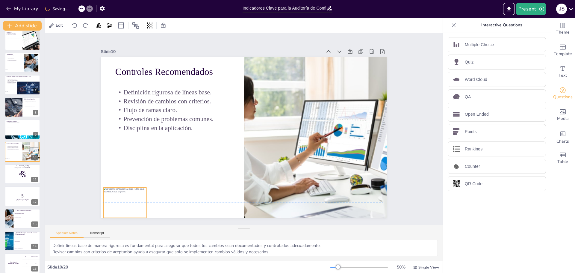
drag, startPoint x: 366, startPoint y: 207, endPoint x: 125, endPoint y: 205, distance: 240.5
click at [125, 195] on div at bounding box center [112, 176] width 48 height 38
click at [84, 181] on div "Slide 1 Indicadores Clave para la Auditoría de Configuración de Software Esta p…" at bounding box center [244, 129] width 320 height 178
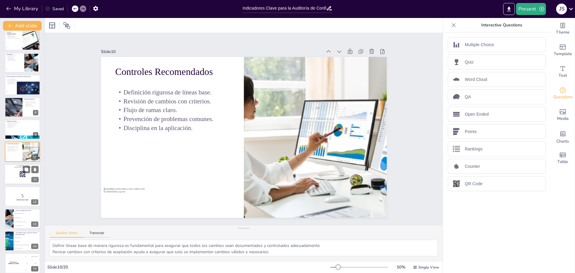
click at [20, 175] on rect at bounding box center [20, 175] width 0 height 0
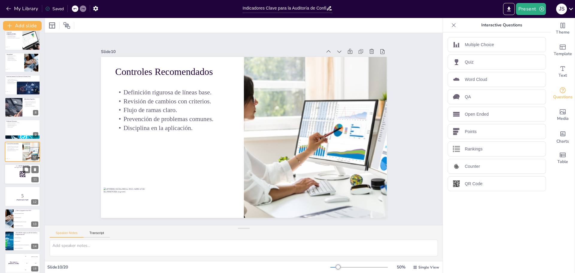
scroll to position [116, 0]
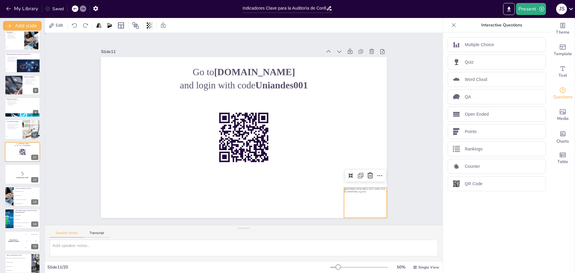
drag, startPoint x: 416, startPoint y: 128, endPoint x: 405, endPoint y: 131, distance: 11.0
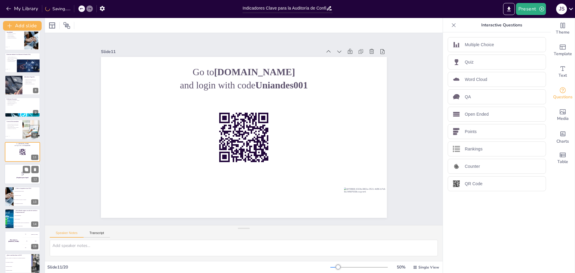
click at [19, 175] on p "5" at bounding box center [22, 173] width 32 height 7
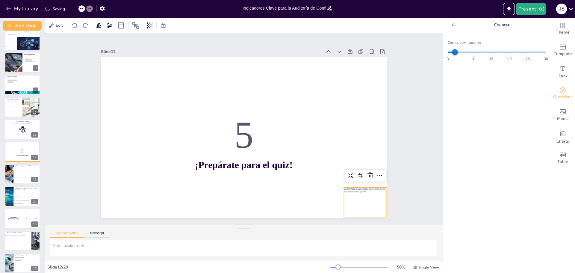
click at [390, 145] on div "Slide 1 Indicadores Clave para la Auditoría de Configuración de Software Esta p…" at bounding box center [244, 129] width 320 height 178
click at [18, 176] on li "Ser un informe corto, periódico y accionable." at bounding box center [26, 177] width 27 height 4
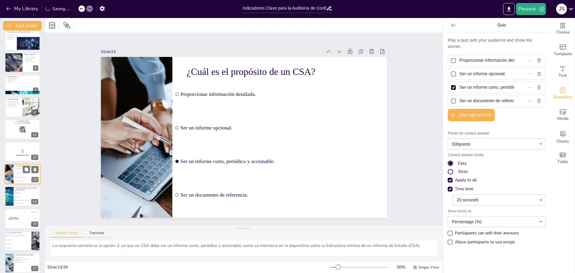
scroll to position [161, 0]
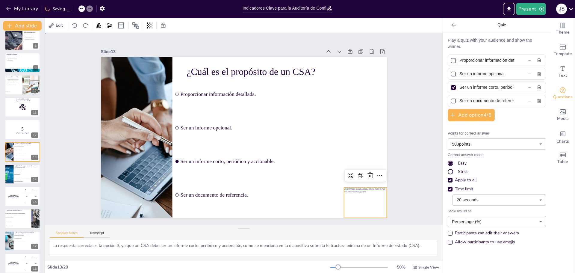
click at [397, 170] on div "Slide 1 Indicadores Clave para la Auditoría de Configuración de Software Esta p…" at bounding box center [244, 129] width 320 height 178
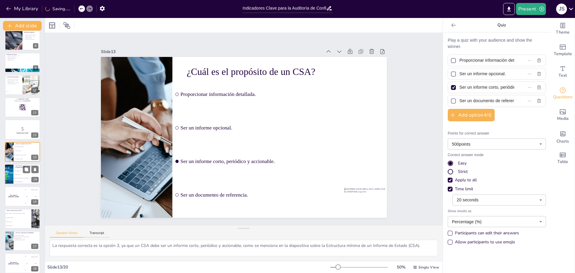
click at [23, 179] on li "Porcentaje de cambios aprobados versus implementados." at bounding box center [26, 178] width 27 height 4
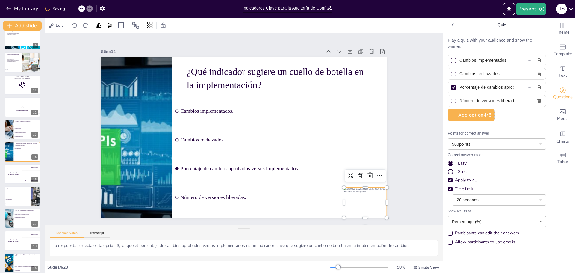
click at [399, 148] on div "Slide 1 Indicadores Clave para la Auditoría de Configuración de Software Esta p…" at bounding box center [244, 129] width 336 height 210
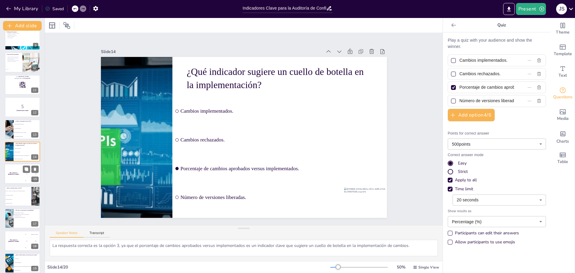
click at [13, 177] on div "The winner is [PERSON_NAME]" at bounding box center [13, 174] width 18 height 20
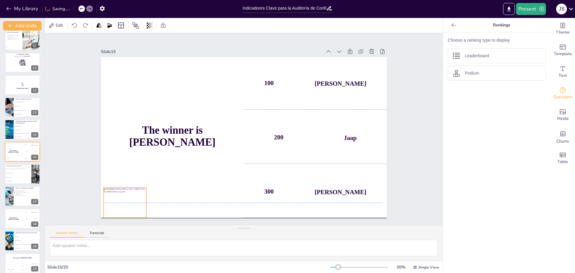
drag, startPoint x: 366, startPoint y: 199, endPoint x: 125, endPoint y: 198, distance: 240.5
click at [125, 198] on div at bounding box center [124, 202] width 43 height 30
click at [80, 177] on div "Slide 1 Indicadores Clave para la Auditoría de Configuración de Software Esta p…" at bounding box center [243, 129] width 359 height 268
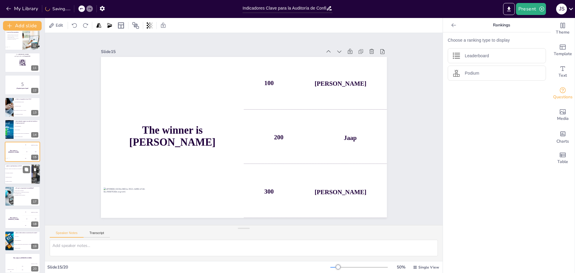
click at [20, 175] on li "Un informe de auditoría." at bounding box center [17, 177] width 27 height 4
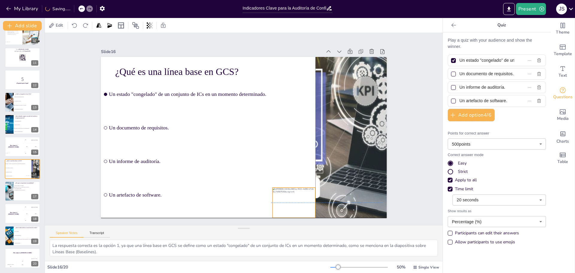
drag, startPoint x: 361, startPoint y: 201, endPoint x: 288, endPoint y: 200, distance: 72.8
click at [288, 200] on div at bounding box center [294, 202] width 43 height 30
click at [400, 172] on div "Slide 1 Indicadores Clave para la Auditoría de Configuración de Software Esta p…" at bounding box center [244, 129] width 398 height 192
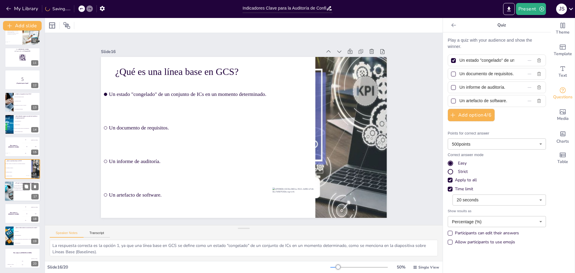
click at [17, 196] on div at bounding box center [22, 191] width 36 height 20
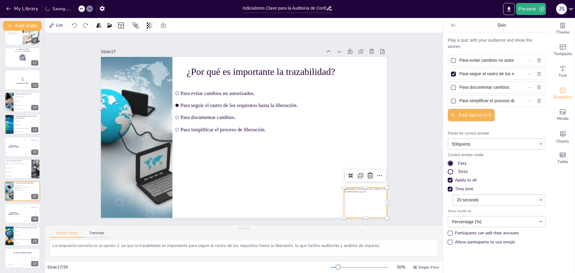
click at [406, 179] on div "Slide 1 Indicadores Clave para la Auditoría de Configuración de Software Esta p…" at bounding box center [243, 128] width 435 height 389
click at [16, 215] on div "The winner is [PERSON_NAME]" at bounding box center [13, 213] width 18 height 20
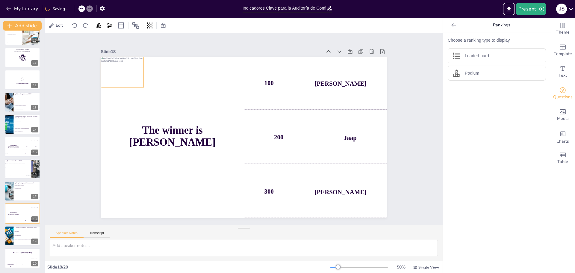
drag, startPoint x: 355, startPoint y: 199, endPoint x: 113, endPoint y: 70, distance: 275.1
click at [113, 70] on div at bounding box center [122, 72] width 43 height 30
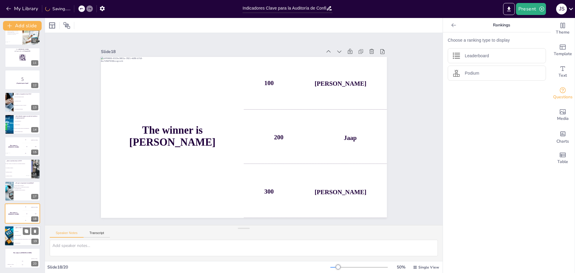
click at [15, 237] on li "El periodo, versiones liberadas, cambios aprobados, ICs afectados y riesgos." at bounding box center [26, 239] width 27 height 4
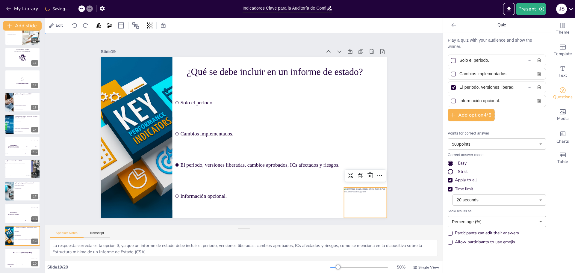
drag, startPoint x: 405, startPoint y: 143, endPoint x: 332, endPoint y: 146, distance: 72.8
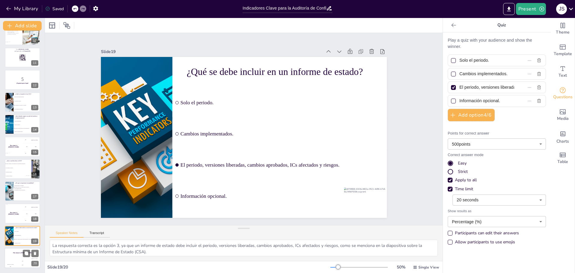
click at [15, 253] on h4 "The winner is [PERSON_NAME]" at bounding box center [22, 252] width 36 height 1
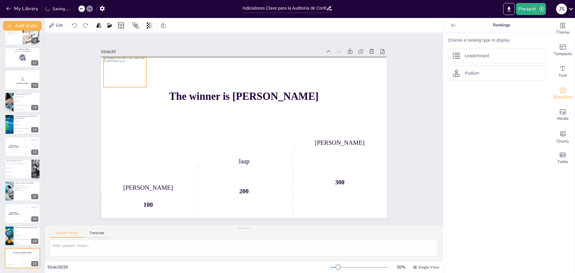
drag, startPoint x: 363, startPoint y: 196, endPoint x: 122, endPoint y: 68, distance: 273.1
click at [122, 68] on div at bounding box center [124, 72] width 43 height 30
click at [113, 72] on div at bounding box center [122, 72] width 43 height 30
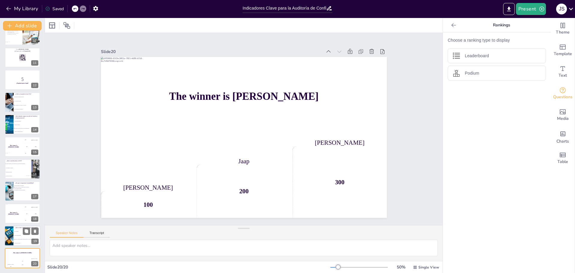
click at [20, 240] on li "El periodo, versiones liberadas, cambios aprobados, ICs afectados y riesgos." at bounding box center [26, 239] width 27 height 4
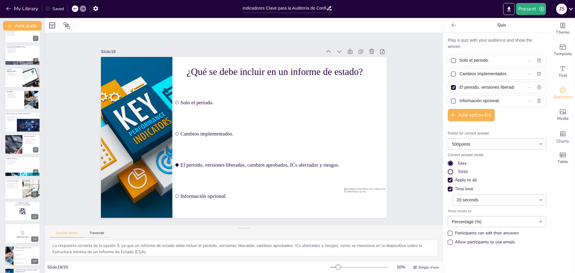
scroll to position [0, 0]
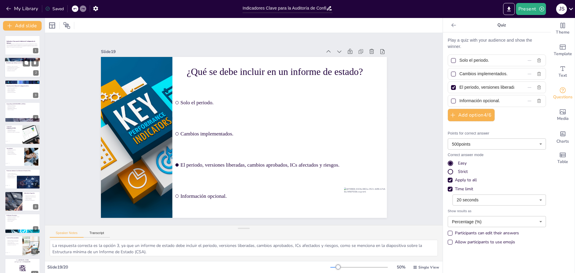
click at [16, 73] on div at bounding box center [22, 68] width 36 height 20
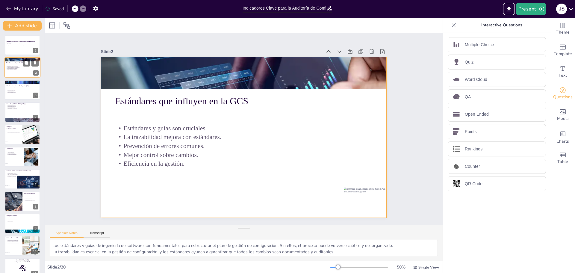
click at [19, 72] on div at bounding box center [22, 68] width 36 height 20
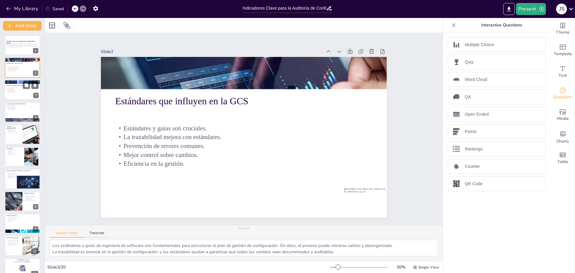
click at [17, 93] on div at bounding box center [22, 90] width 36 height 20
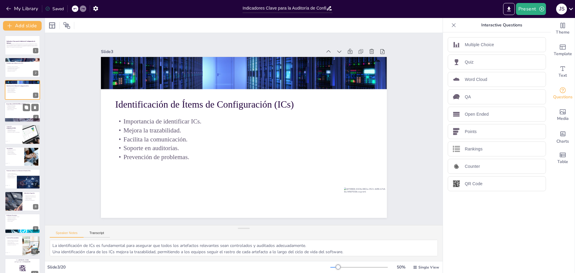
click at [17, 114] on div at bounding box center [22, 112] width 36 height 20
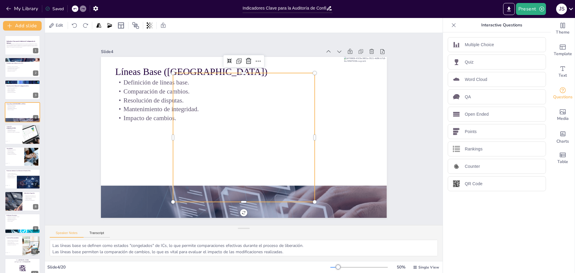
click at [402, 125] on div "Slide 1 Indicadores Clave para la Auditoría de Configuración de Software Esta p…" at bounding box center [244, 129] width 398 height 192
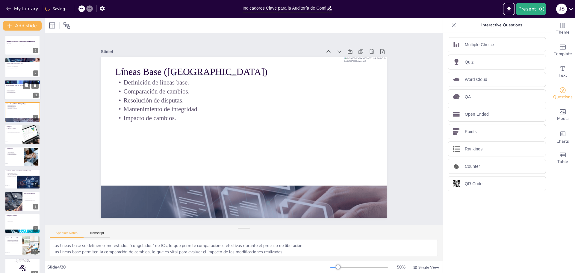
click at [19, 93] on p "Prevención de problemas." at bounding box center [22, 92] width 32 height 1
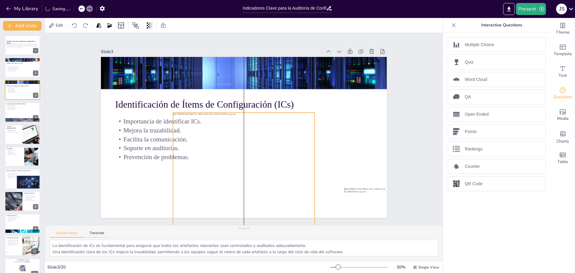
drag, startPoint x: 257, startPoint y: 158, endPoint x: 256, endPoint y: 198, distance: 39.5
click at [256, 198] on div at bounding box center [244, 177] width 142 height 129
click at [394, 141] on div "Slide 1 Indicadores Clave para la Auditoría de Configuración de Software Esta p…" at bounding box center [244, 129] width 320 height 178
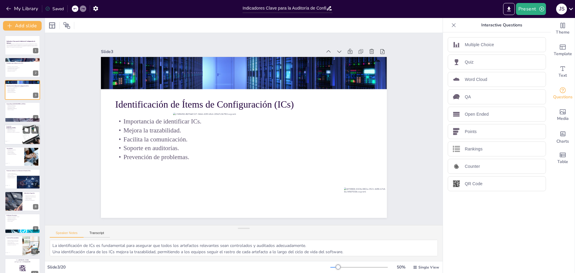
click at [13, 135] on div at bounding box center [22, 134] width 36 height 20
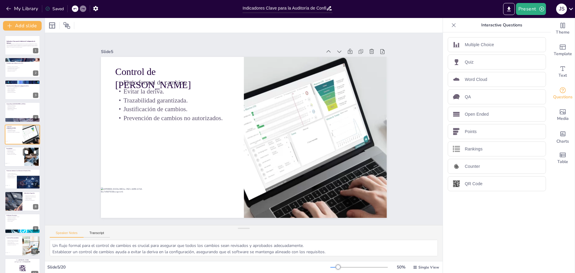
click at [19, 162] on div at bounding box center [22, 156] width 36 height 20
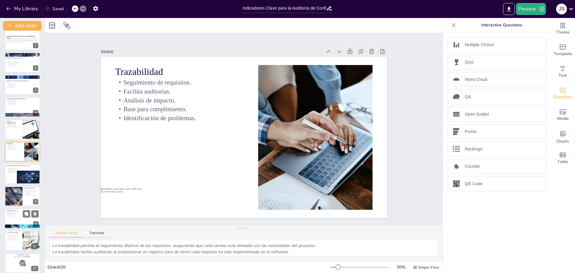
click at [17, 218] on div at bounding box center [22, 218] width 36 height 20
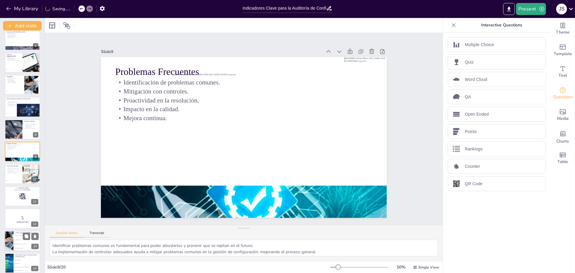
click at [13, 199] on div at bounding box center [22, 196] width 35 height 20
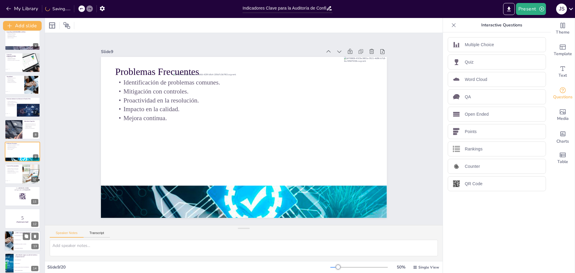
scroll to position [116, 0]
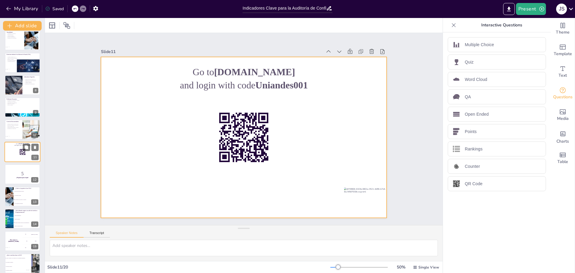
click at [16, 153] on div at bounding box center [22, 152] width 36 height 20
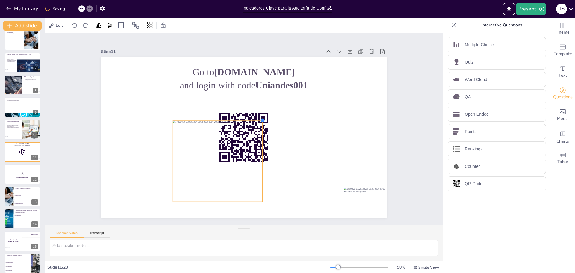
drag, startPoint x: 310, startPoint y: 70, endPoint x: 232, endPoint y: 122, distance: 93.5
click at [232, 122] on div "Go to [DOMAIN_NAME] and login with code Uniandes001" at bounding box center [244, 137] width 286 height 161
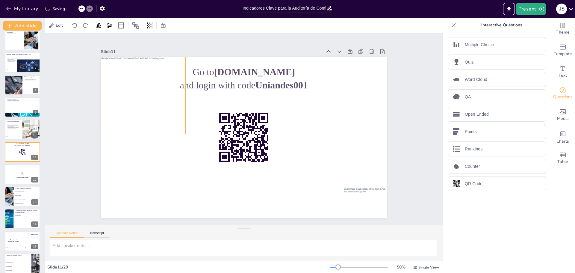
drag, startPoint x: 232, startPoint y: 176, endPoint x: 161, endPoint y: 107, distance: 98.9
click at [161, 107] on div at bounding box center [143, 95] width 85 height 77
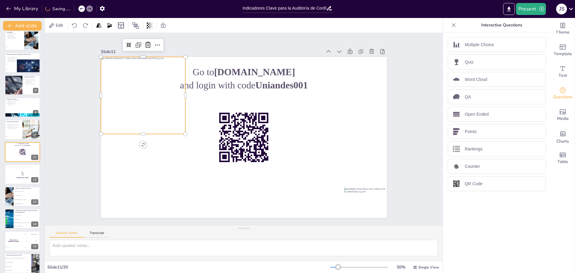
click at [418, 116] on div "Slide 1 Indicadores Clave para la Auditoría de Configuración de Software Esta p…" at bounding box center [244, 129] width 398 height 192
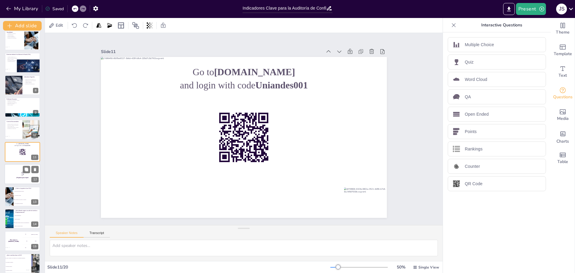
click at [13, 174] on p "5" at bounding box center [22, 173] width 32 height 7
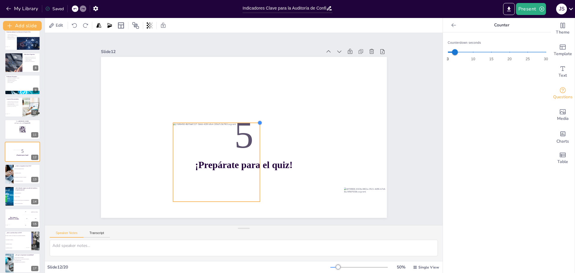
drag, startPoint x: 311, startPoint y: 72, endPoint x: 247, endPoint y: 133, distance: 87.9
click at [247, 133] on div "5 ¡Prepárate para el quiz!" at bounding box center [244, 137] width 286 height 161
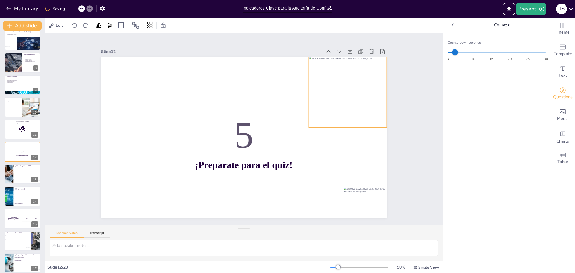
drag, startPoint x: 231, startPoint y: 179, endPoint x: 366, endPoint y: 105, distance: 154.4
click at [366, 109] on div at bounding box center [349, 160] width 105 height 103
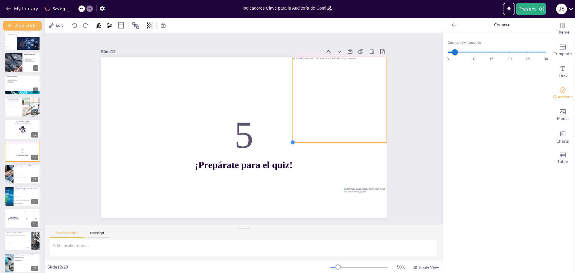
drag, startPoint x: 305, startPoint y: 124, endPoint x: 288, endPoint y: 134, distance: 19.1
click at [288, 134] on div "5 ¡Prepárate para el quiz!" at bounding box center [244, 137] width 286 height 161
click at [342, 114] on div at bounding box center [340, 99] width 94 height 85
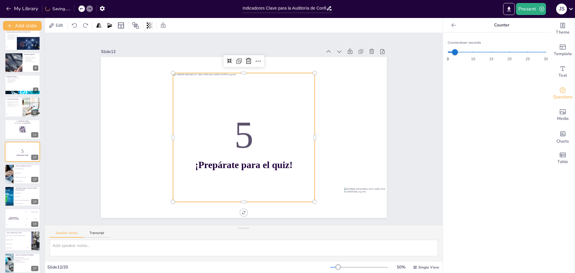
click at [411, 130] on div "Slide 1 Indicadores Clave para la Auditoría de Configuración de Software Esta p…" at bounding box center [244, 129] width 398 height 192
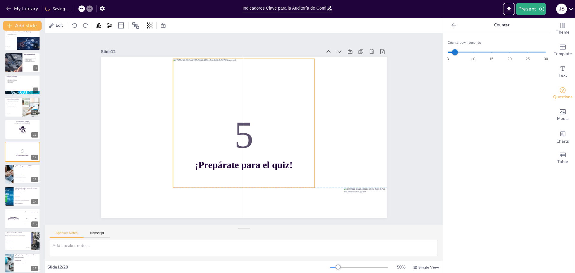
drag, startPoint x: 240, startPoint y: 175, endPoint x: 241, endPoint y: 161, distance: 13.9
click at [241, 161] on div at bounding box center [244, 123] width 142 height 129
click at [393, 128] on div "Slide 1 Indicadores Clave para la Auditoría de Configuración de Software Esta p…" at bounding box center [244, 129] width 320 height 178
click at [245, 147] on div at bounding box center [244, 123] width 142 height 129
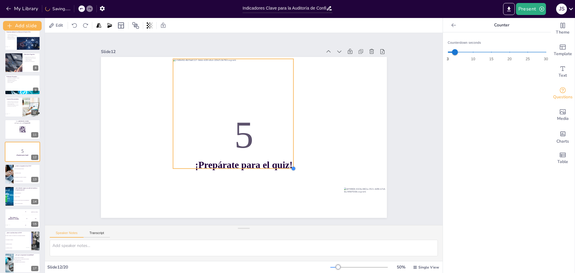
drag, startPoint x: 309, startPoint y: 185, endPoint x: 282, endPoint y: 166, distance: 33.4
click at [282, 166] on div "5 ¡Prepárate para el quiz!" at bounding box center [244, 137] width 286 height 161
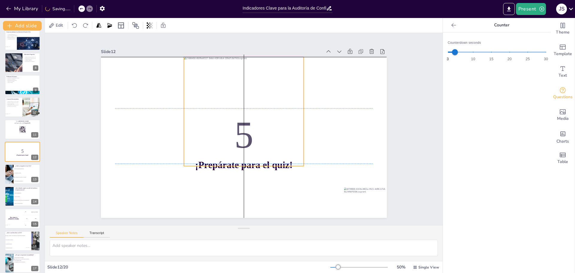
drag, startPoint x: 262, startPoint y: 146, endPoint x: 272, endPoint y: 142, distance: 11.0
click at [272, 142] on div at bounding box center [244, 111] width 120 height 109
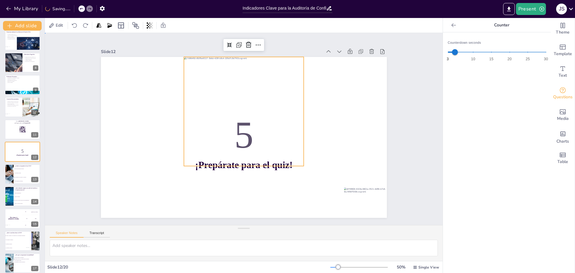
click at [393, 150] on div "Slide 1 Indicadores Clave para la Auditoría de Configuración de Software Esta p…" at bounding box center [244, 129] width 320 height 178
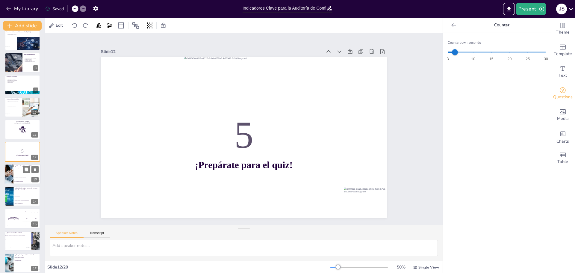
click at [20, 178] on li "Ser un informe corto, periódico y accionable." at bounding box center [26, 177] width 27 height 4
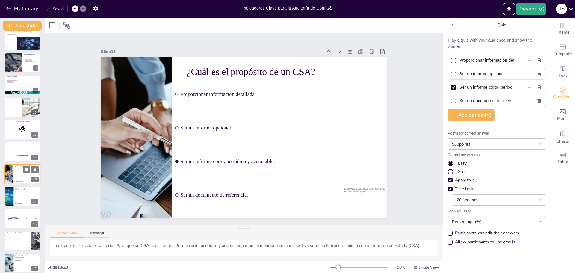
scroll to position [161, 0]
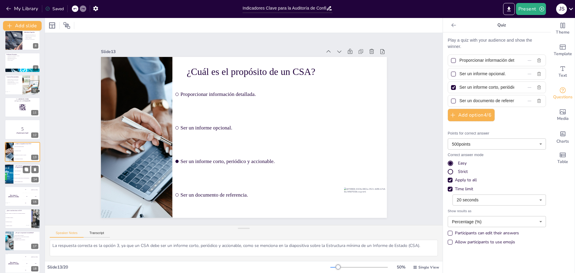
click at [19, 178] on span "Porcentaje de cambios aprobados versus implementados." at bounding box center [27, 178] width 26 height 1
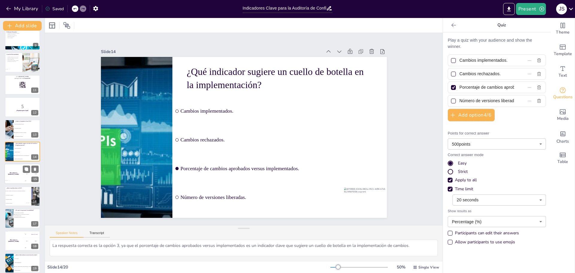
click at [13, 178] on div "The winner is [PERSON_NAME]" at bounding box center [13, 174] width 18 height 20
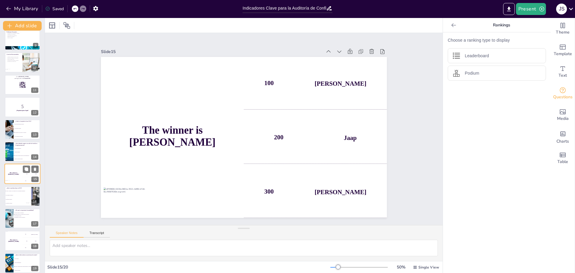
scroll to position [205, 0]
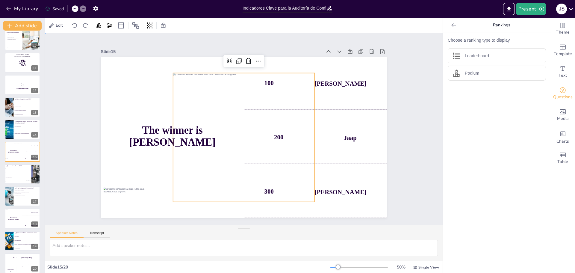
click at [397, 138] on div "Slide 1 Indicadores Clave para la Auditoría de Configuración de Software Esta p…" at bounding box center [244, 129] width 320 height 178
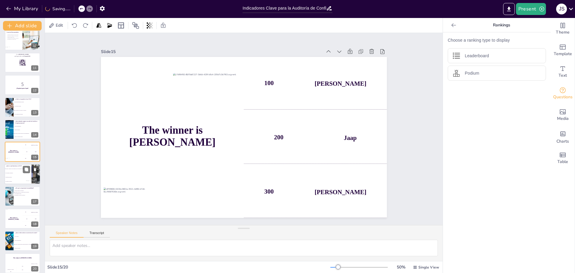
click at [14, 177] on span "Un informe de auditoría." at bounding box center [18, 177] width 26 height 1
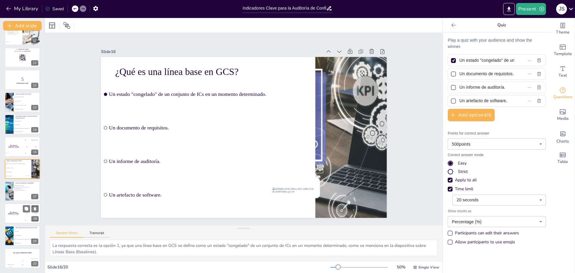
click at [15, 214] on h4 "The winner is [PERSON_NAME]" at bounding box center [13, 213] width 18 height 3
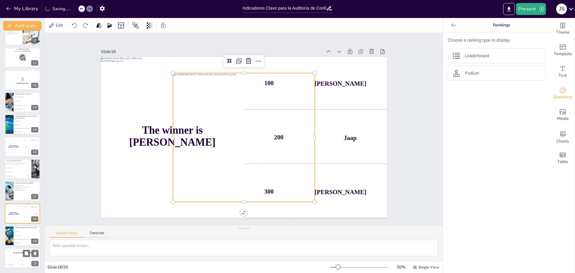
click at [15, 255] on div "The winner is [PERSON_NAME]" at bounding box center [22, 253] width 36 height 10
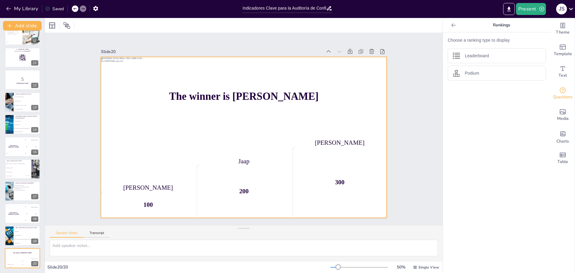
click at [152, 128] on div "The winner is [PERSON_NAME]" at bounding box center [244, 97] width 286 height 81
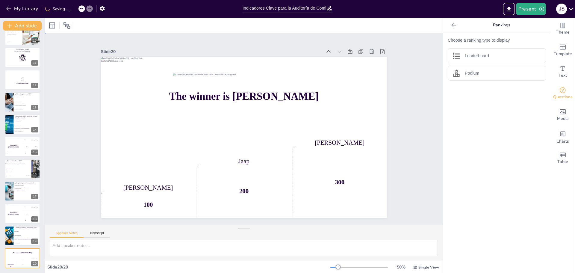
drag, startPoint x: 391, startPoint y: 130, endPoint x: 209, endPoint y: 142, distance: 182.2
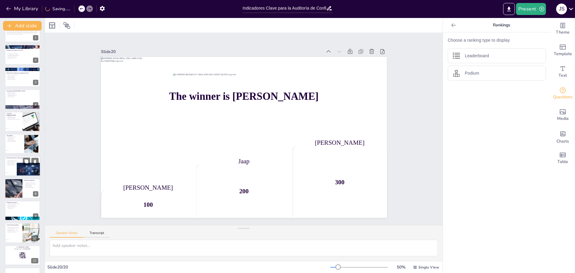
scroll to position [0, 0]
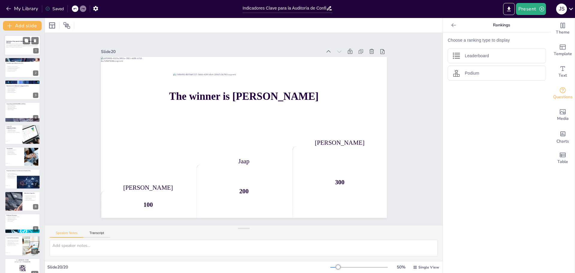
click at [15, 49] on div at bounding box center [22, 45] width 36 height 20
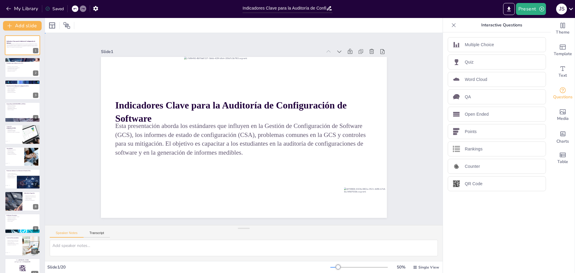
click at [401, 119] on div "Slide 1 Indicadores Clave para la Auditoría de Configuración de Software Esta p…" at bounding box center [244, 129] width 398 height 192
click at [392, 88] on div "Slide 1 Indicadores Clave para la Auditoría de Configuración de Software Esta p…" at bounding box center [243, 129] width 359 height 268
click at [19, 70] on p "Eficiencia en la gestión." at bounding box center [22, 70] width 32 height 1
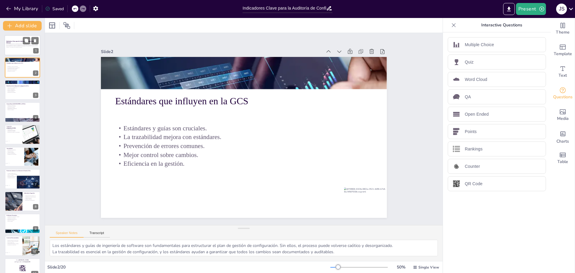
click at [13, 43] on p "Esta presentación aborda los estándares que influyen en la Gestión de Configura…" at bounding box center [22, 45] width 32 height 4
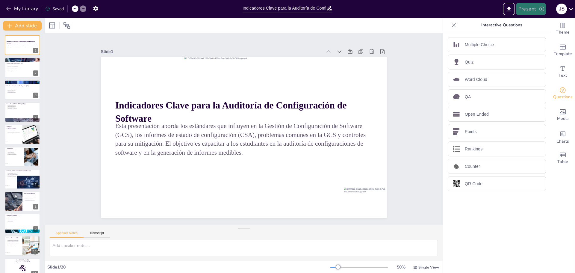
click at [532, 11] on button "Present" at bounding box center [531, 9] width 30 height 12
click at [541, 35] on li "Play presentation" at bounding box center [541, 37] width 48 height 10
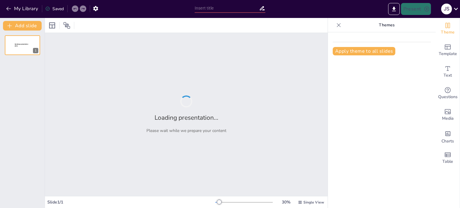
type input "Indicadores Clave para la Auditoría de Configuración de Software"
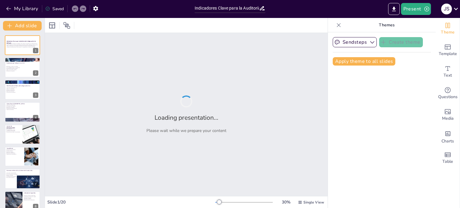
checkbox input "true"
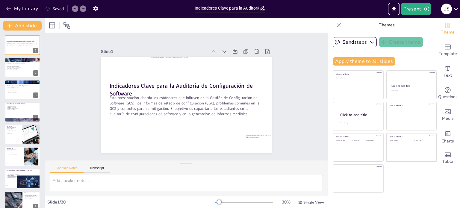
checkbox input "true"
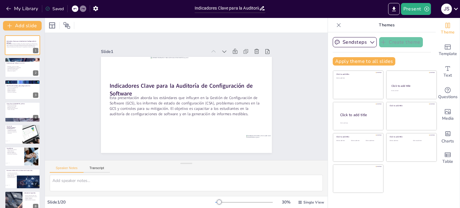
checkbox input "true"
